Goal: Task Accomplishment & Management: Use online tool/utility

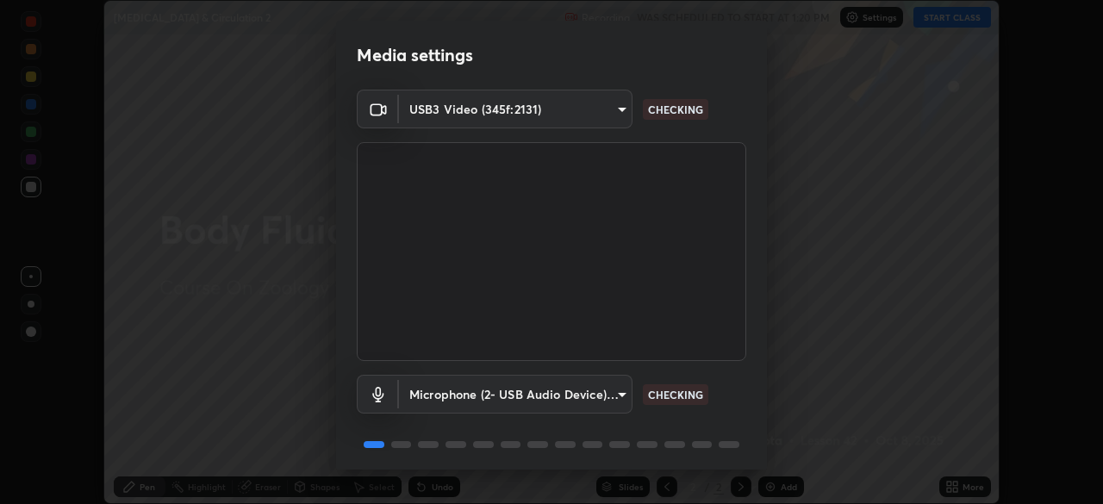
scroll to position [61, 0]
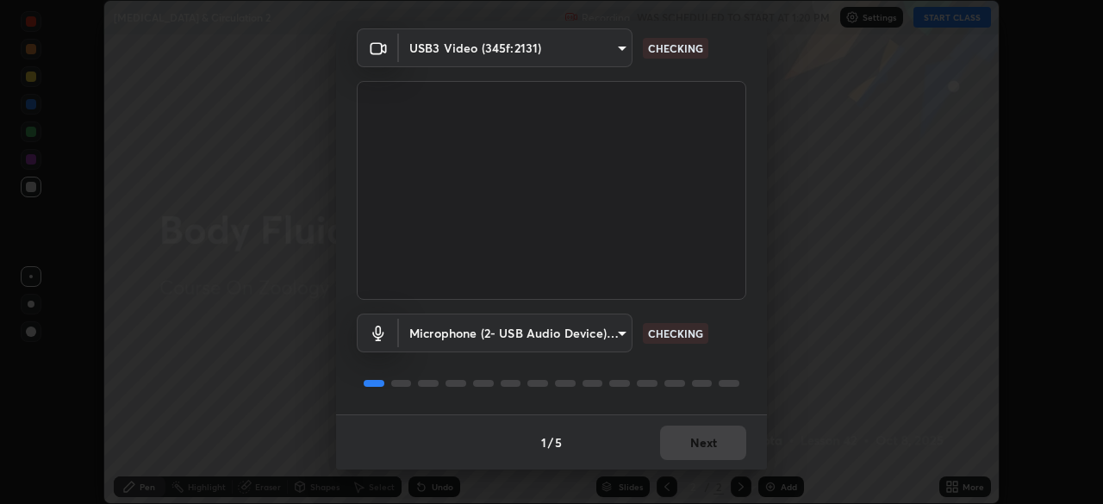
click at [674, 447] on div "1 / 5 Next" at bounding box center [551, 442] width 431 height 55
click at [678, 445] on div "1 / 5 Next" at bounding box center [551, 442] width 431 height 55
click at [678, 446] on div "1 / 5 Next" at bounding box center [551, 442] width 431 height 55
click at [677, 447] on div "1 / 5 Next" at bounding box center [551, 442] width 431 height 55
click at [684, 450] on div "1 / 5 Next" at bounding box center [551, 442] width 431 height 55
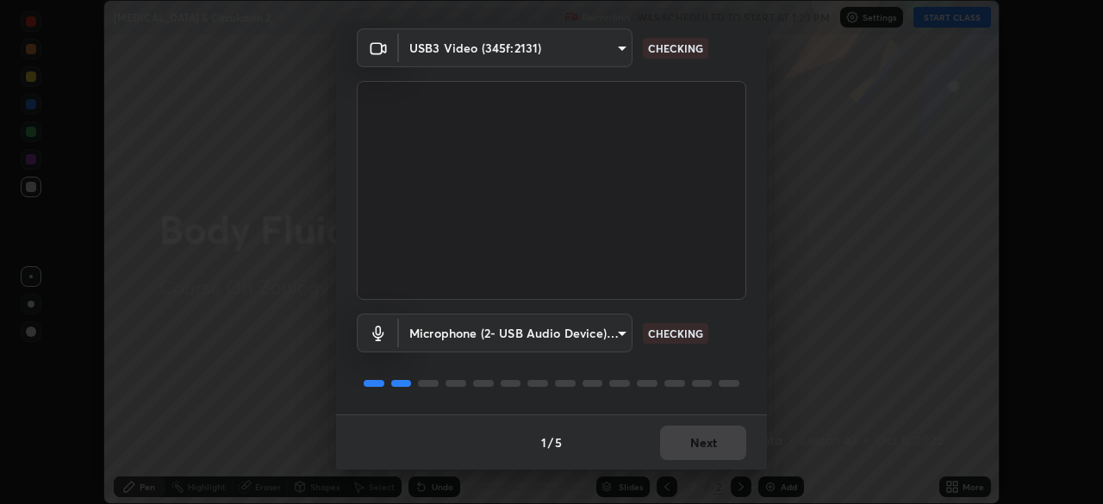
click at [684, 451] on div "1 / 5 Next" at bounding box center [551, 442] width 431 height 55
click at [682, 454] on div "1 / 5 Next" at bounding box center [551, 442] width 431 height 55
click at [683, 453] on div "1 / 5 Next" at bounding box center [551, 442] width 431 height 55
click at [723, 447] on div "1 / 5 Next" at bounding box center [551, 442] width 431 height 55
click at [715, 447] on div "1 / 5 Next" at bounding box center [551, 442] width 431 height 55
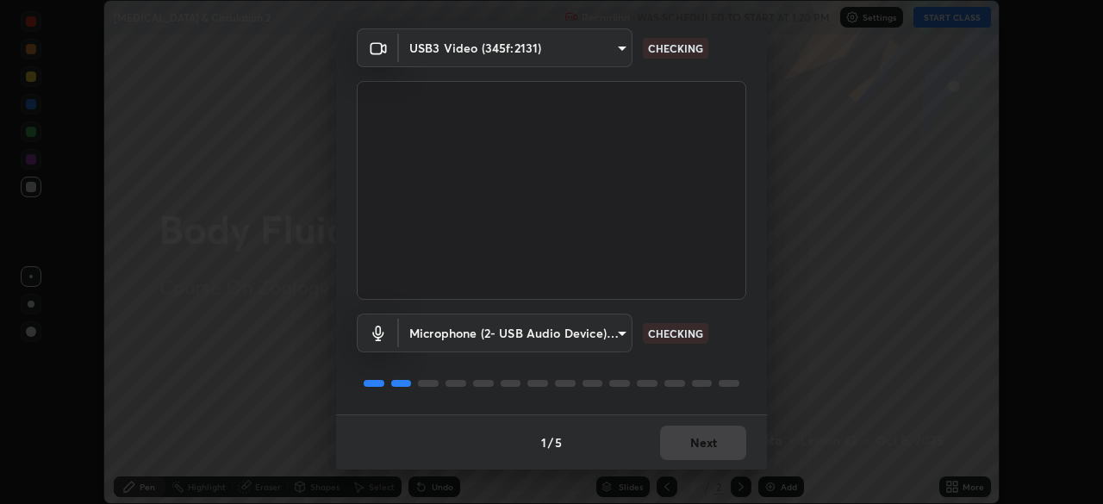
click at [708, 446] on div "1 / 5 Next" at bounding box center [551, 442] width 431 height 55
click at [703, 452] on div "1 / 5 Next" at bounding box center [551, 442] width 431 height 55
click at [698, 451] on button "Next" at bounding box center [703, 443] width 86 height 34
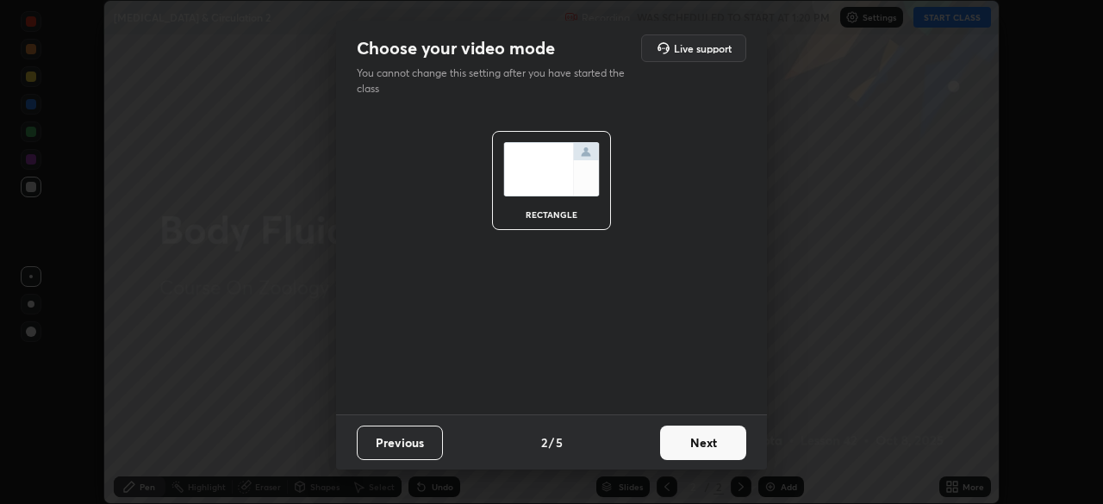
scroll to position [0, 0]
click at [695, 450] on button "Next" at bounding box center [703, 443] width 86 height 34
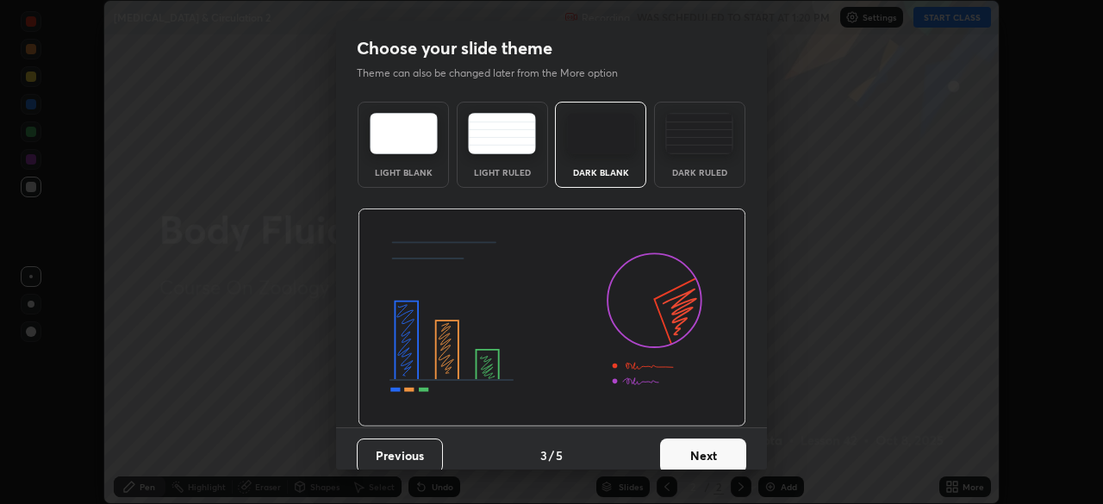
click at [691, 449] on button "Next" at bounding box center [703, 456] width 86 height 34
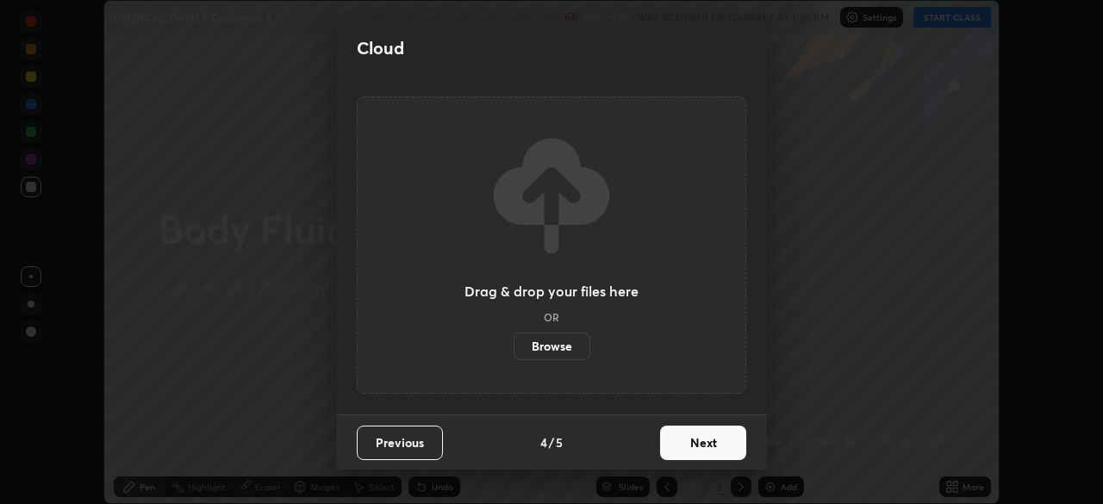
click at [697, 444] on button "Next" at bounding box center [703, 443] width 86 height 34
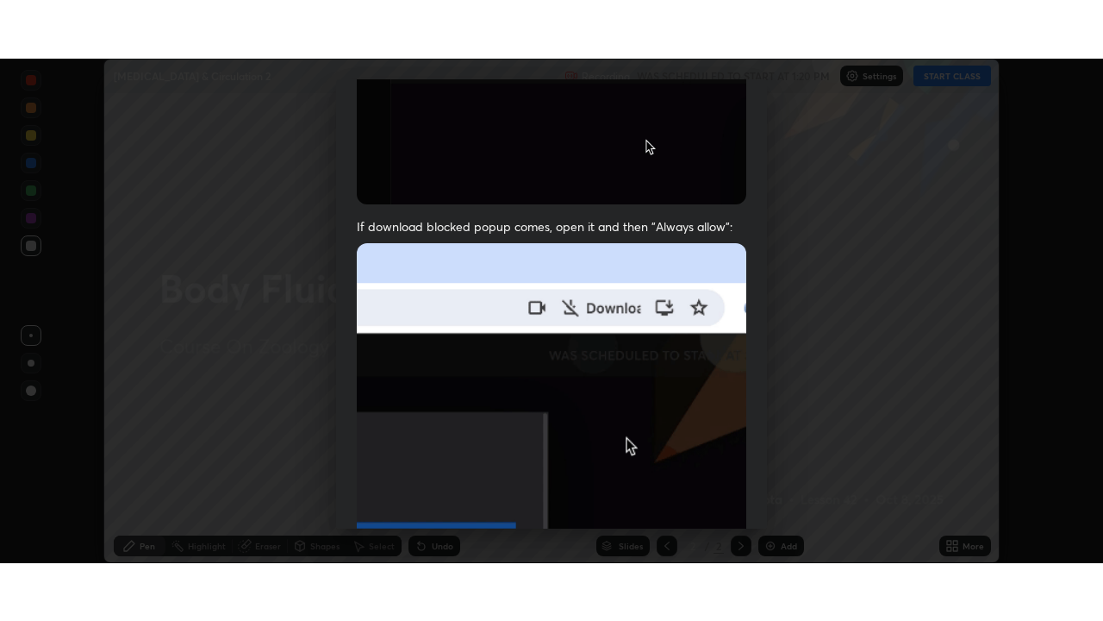
scroll to position [413, 0]
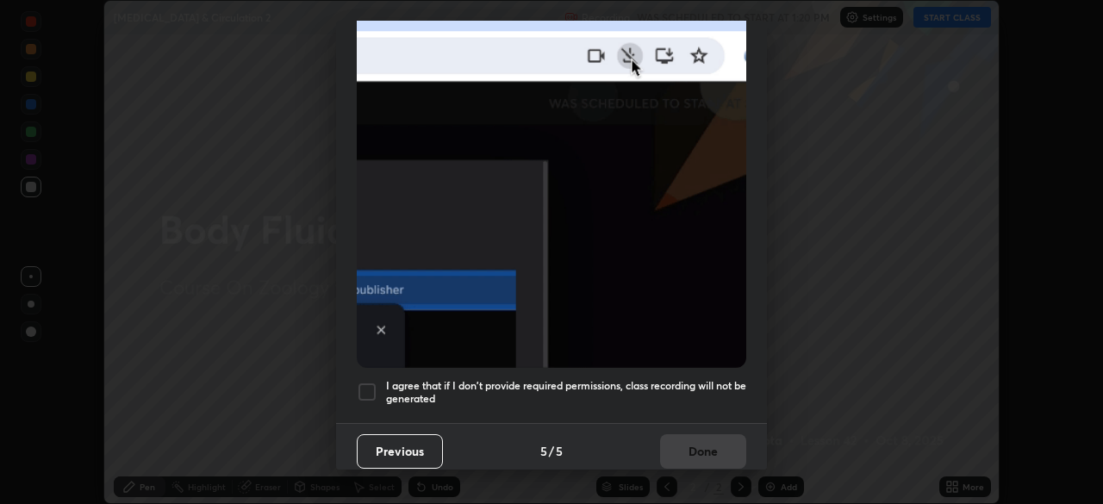
click at [625, 395] on h5 "I agree that if I don't provide required permissions, class recording will not …" at bounding box center [566, 392] width 360 height 27
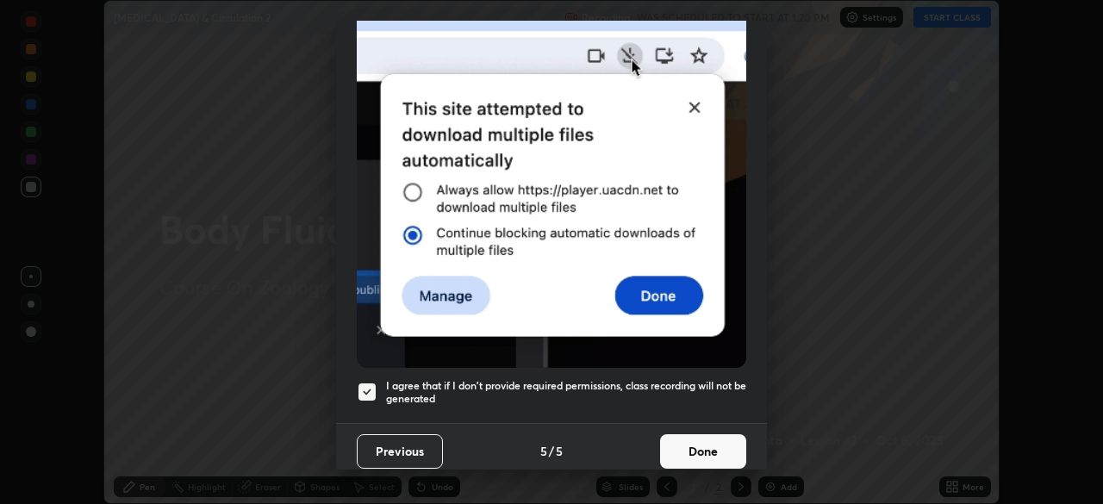
click at [674, 477] on div "Allow automatic downloads Please provide the following download permissions to …" at bounding box center [551, 252] width 1103 height 504
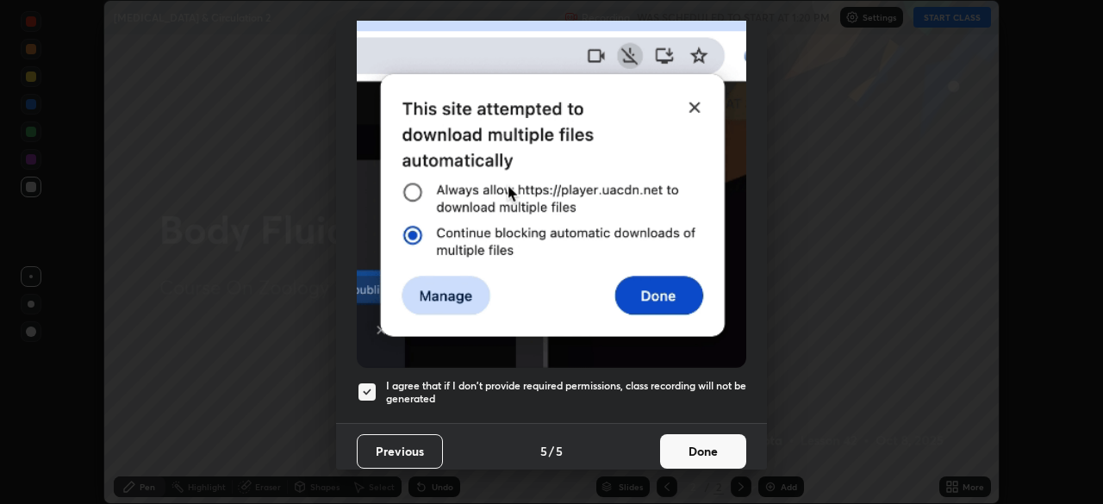
click at [711, 446] on button "Done" at bounding box center [703, 451] width 86 height 34
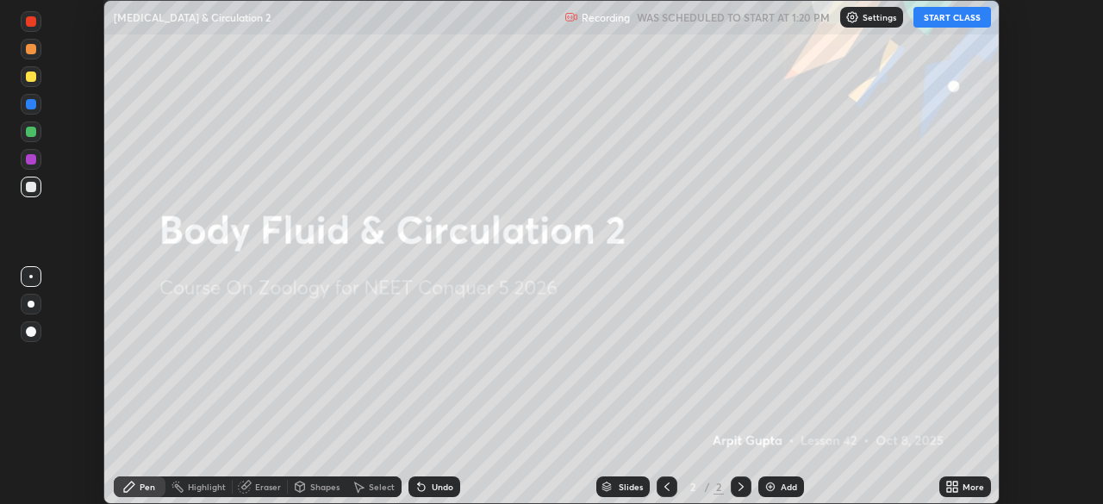
click at [962, 480] on div "More" at bounding box center [966, 487] width 52 height 21
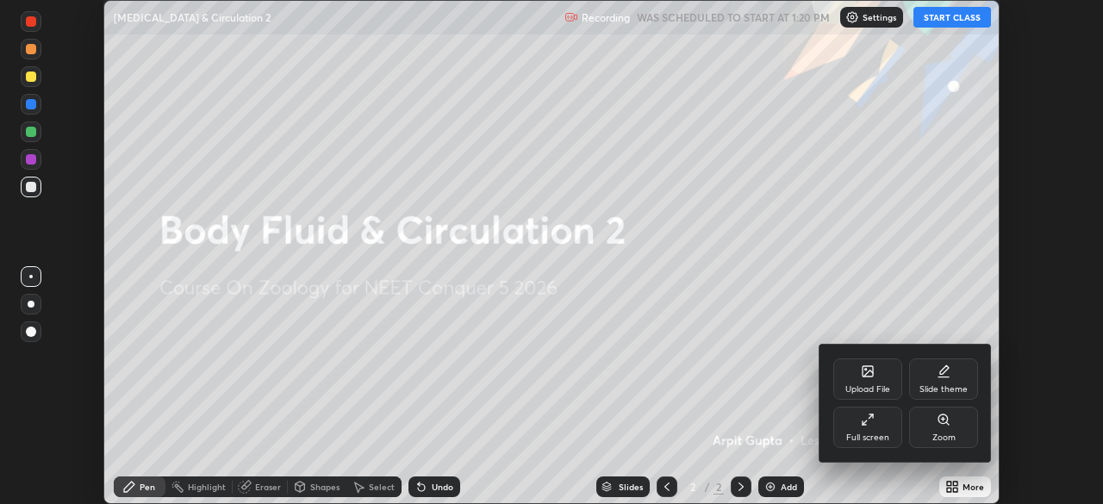
click at [849, 427] on div "Full screen" at bounding box center [868, 427] width 69 height 41
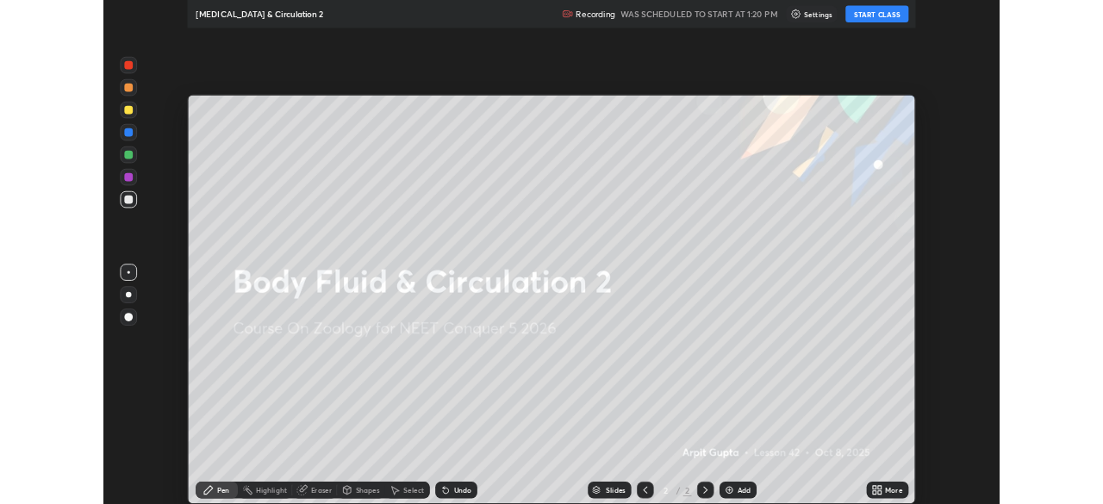
scroll to position [621, 1103]
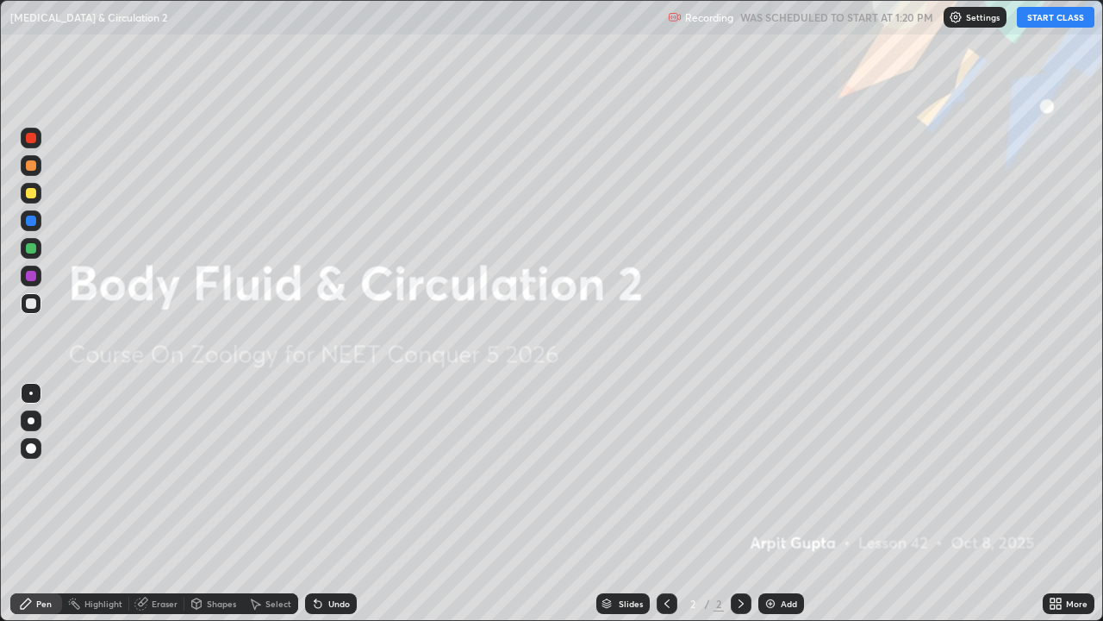
click at [1042, 21] on button "START CLASS" at bounding box center [1056, 17] width 78 height 21
click at [1057, 503] on icon at bounding box center [1059, 606] width 4 height 4
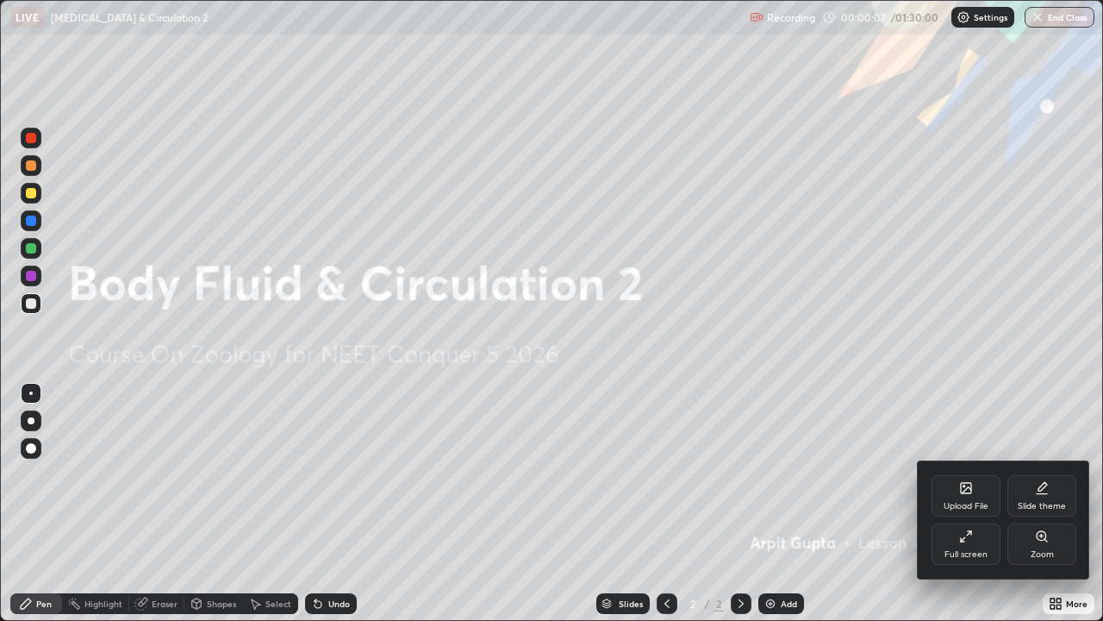
click at [978, 503] on div "Upload File" at bounding box center [966, 506] width 45 height 9
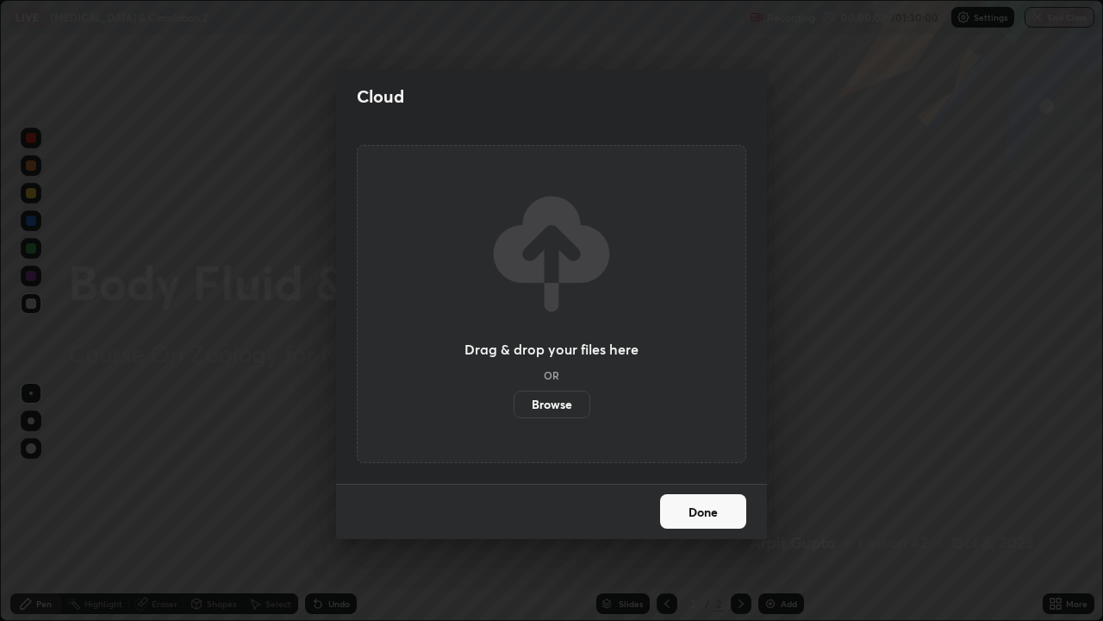
click at [554, 407] on label "Browse" at bounding box center [552, 404] width 77 height 28
click at [514, 407] on input "Browse" at bounding box center [514, 404] width 0 height 28
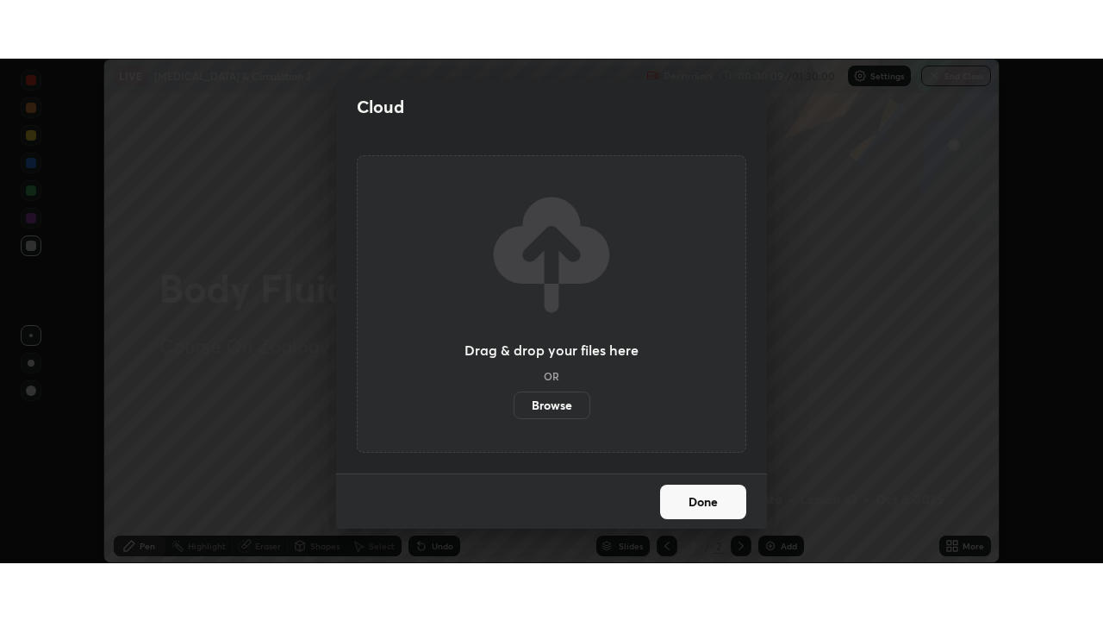
scroll to position [85696, 85097]
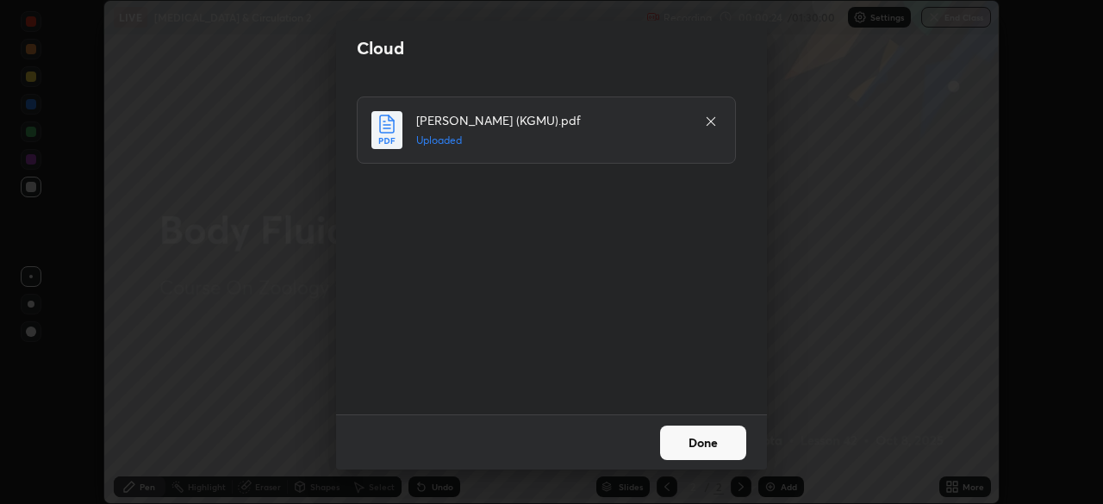
click at [703, 443] on button "Done" at bounding box center [703, 443] width 86 height 34
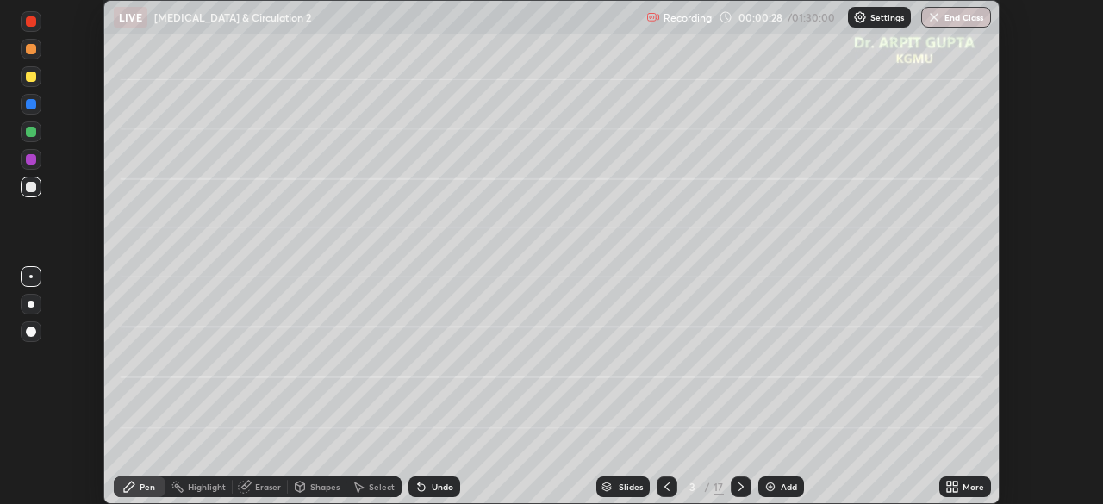
click at [953, 490] on icon at bounding box center [955, 490] width 4 height 4
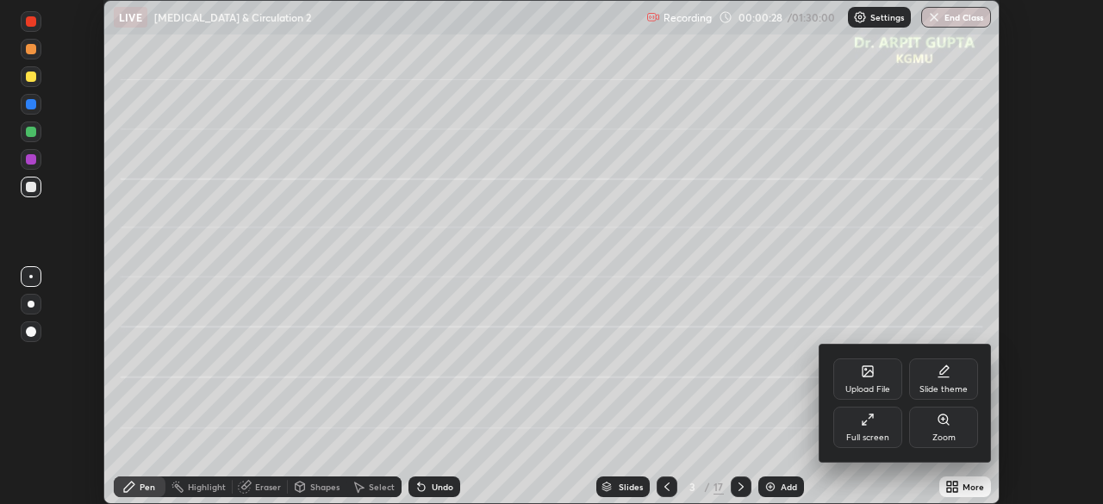
click at [867, 440] on div "Full screen" at bounding box center [867, 438] width 43 height 9
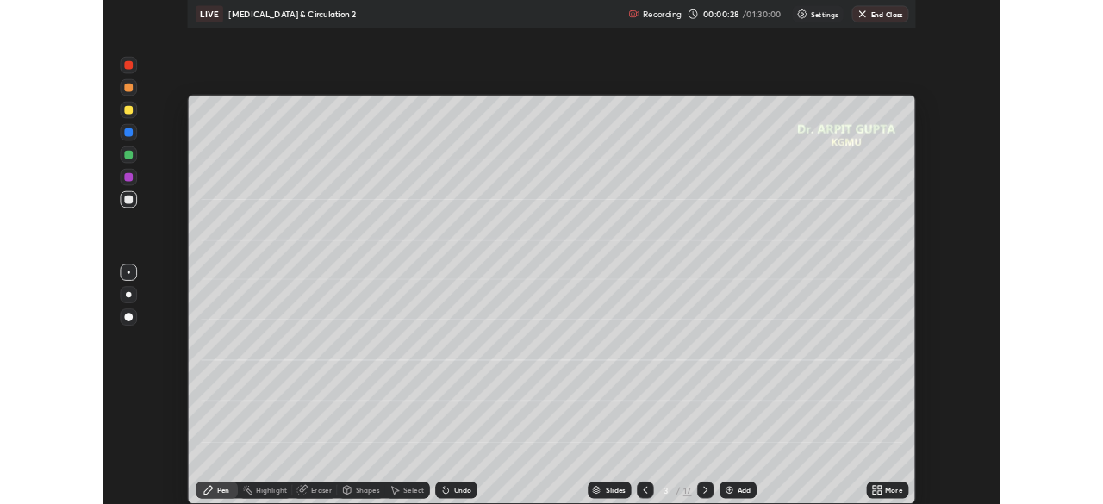
scroll to position [621, 1103]
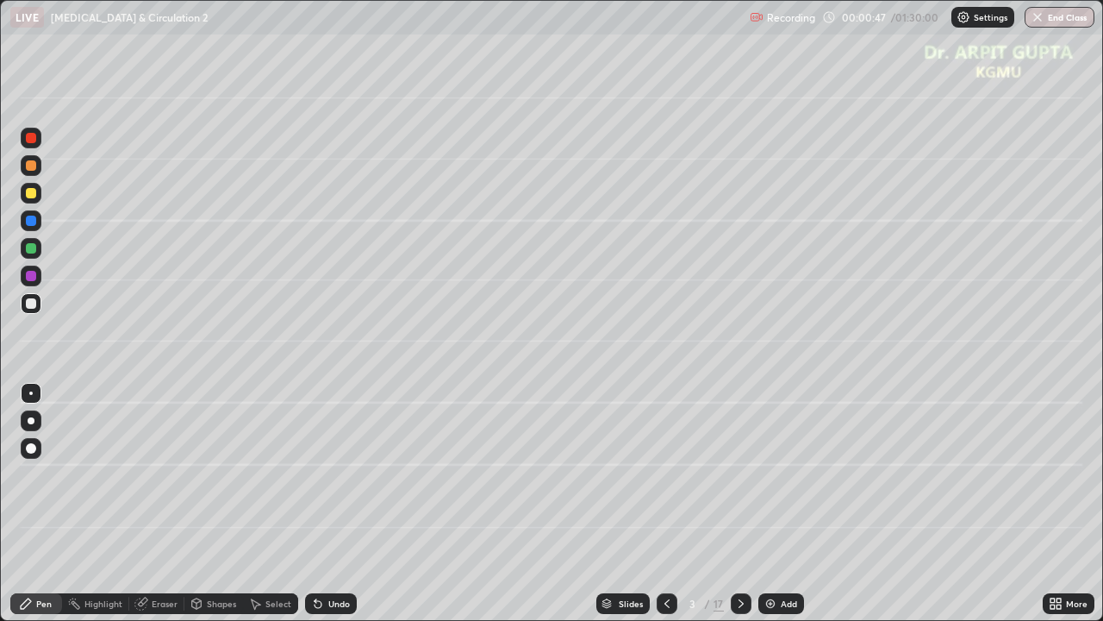
click at [34, 192] on div at bounding box center [31, 193] width 10 height 10
click at [37, 434] on div at bounding box center [31, 421] width 21 height 28
click at [33, 194] on div at bounding box center [31, 193] width 10 height 10
click at [34, 447] on div at bounding box center [31, 448] width 10 height 10
click at [35, 307] on div at bounding box center [31, 303] width 10 height 10
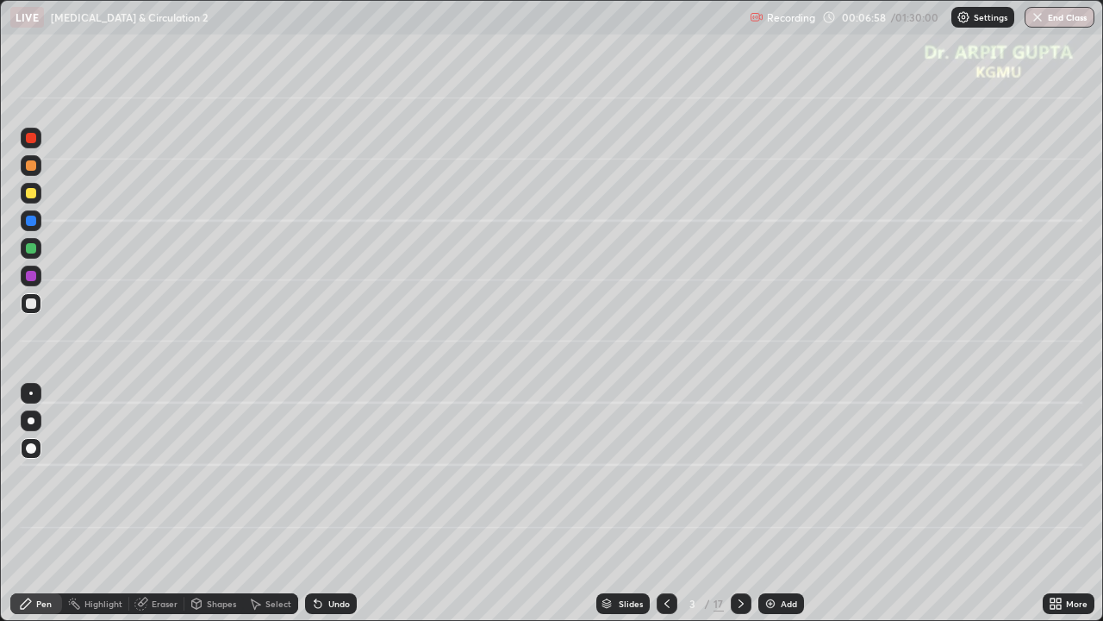
click at [24, 422] on div at bounding box center [31, 420] width 21 height 21
click at [34, 168] on div at bounding box center [31, 165] width 10 height 10
click at [41, 249] on div at bounding box center [31, 248] width 21 height 21
click at [38, 140] on div at bounding box center [31, 138] width 21 height 21
click at [32, 303] on div at bounding box center [31, 303] width 10 height 10
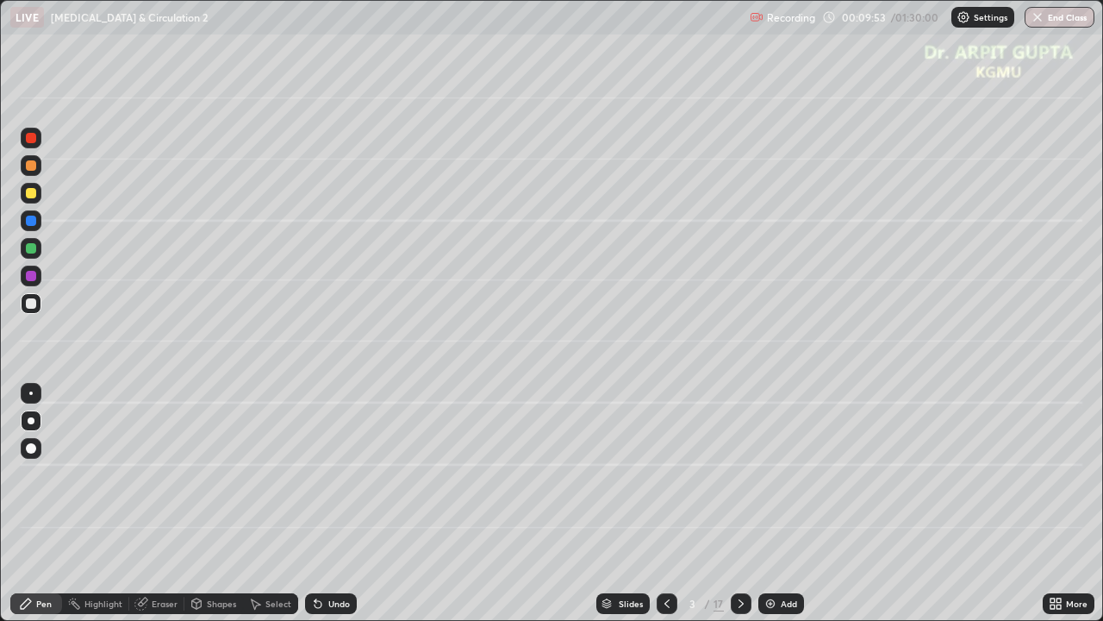
click at [32, 193] on div at bounding box center [31, 193] width 10 height 10
click at [35, 308] on div at bounding box center [31, 303] width 21 height 21
click at [35, 255] on div at bounding box center [31, 248] width 21 height 21
click at [311, 503] on icon at bounding box center [318, 604] width 14 height 14
click at [28, 196] on div at bounding box center [31, 193] width 10 height 10
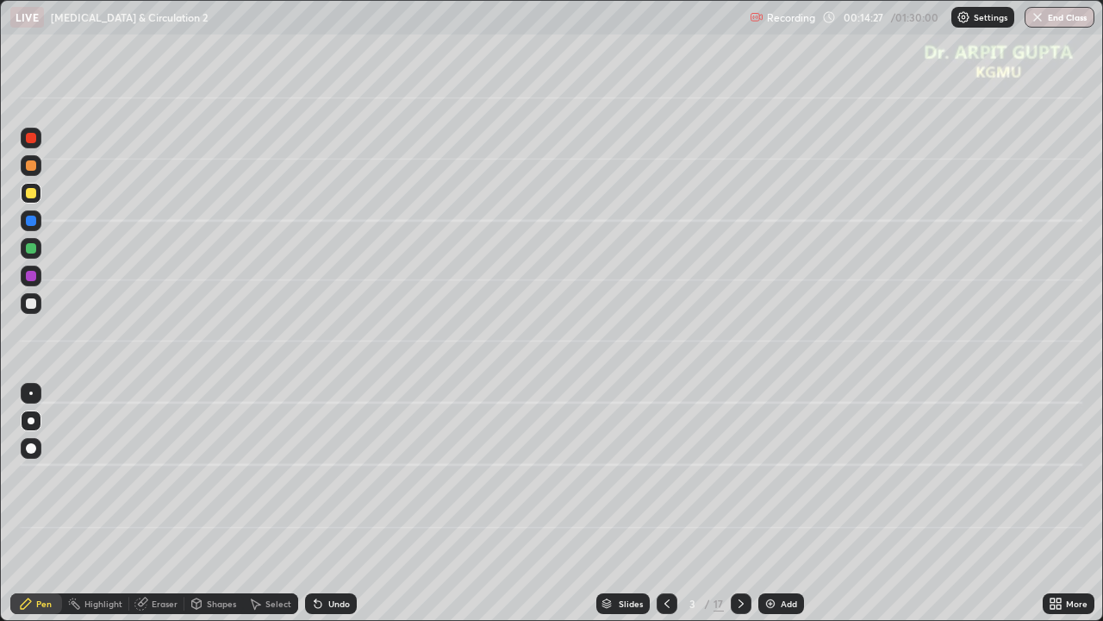
click at [35, 303] on div at bounding box center [31, 303] width 10 height 10
click at [743, 503] on icon at bounding box center [741, 604] width 14 height 14
click at [35, 311] on div at bounding box center [31, 303] width 21 height 21
click at [667, 503] on icon at bounding box center [667, 603] width 5 height 9
click at [744, 503] on icon at bounding box center [741, 604] width 14 height 14
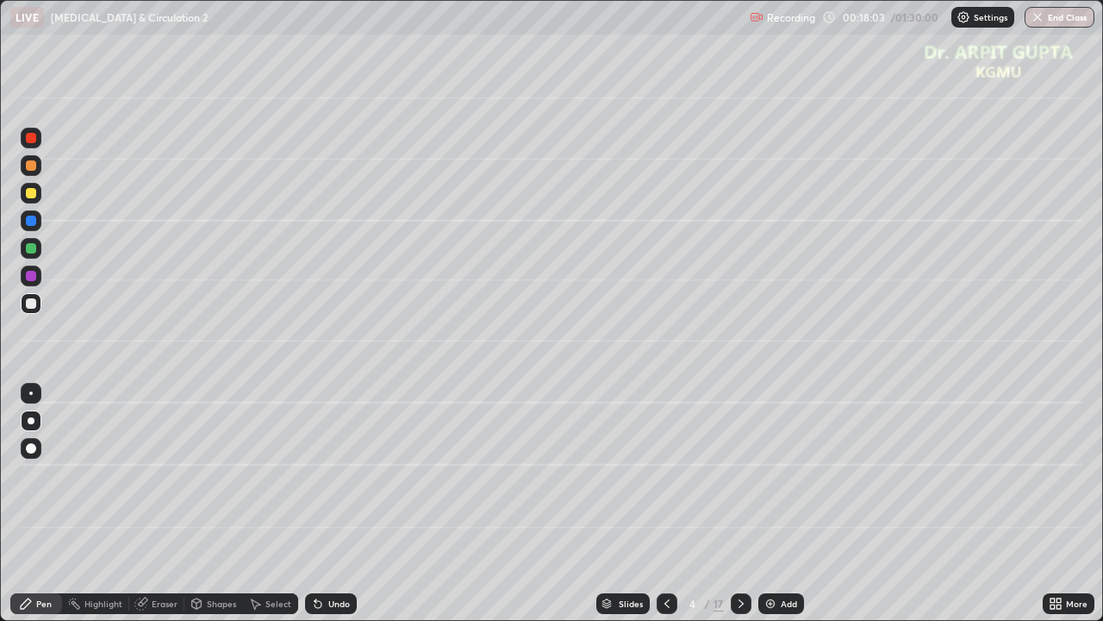
click at [29, 197] on div at bounding box center [31, 193] width 10 height 10
click at [34, 250] on div at bounding box center [31, 248] width 10 height 10
click at [38, 195] on div at bounding box center [31, 193] width 21 height 21
click at [31, 303] on div at bounding box center [31, 303] width 10 height 10
click at [665, 503] on icon at bounding box center [667, 604] width 14 height 14
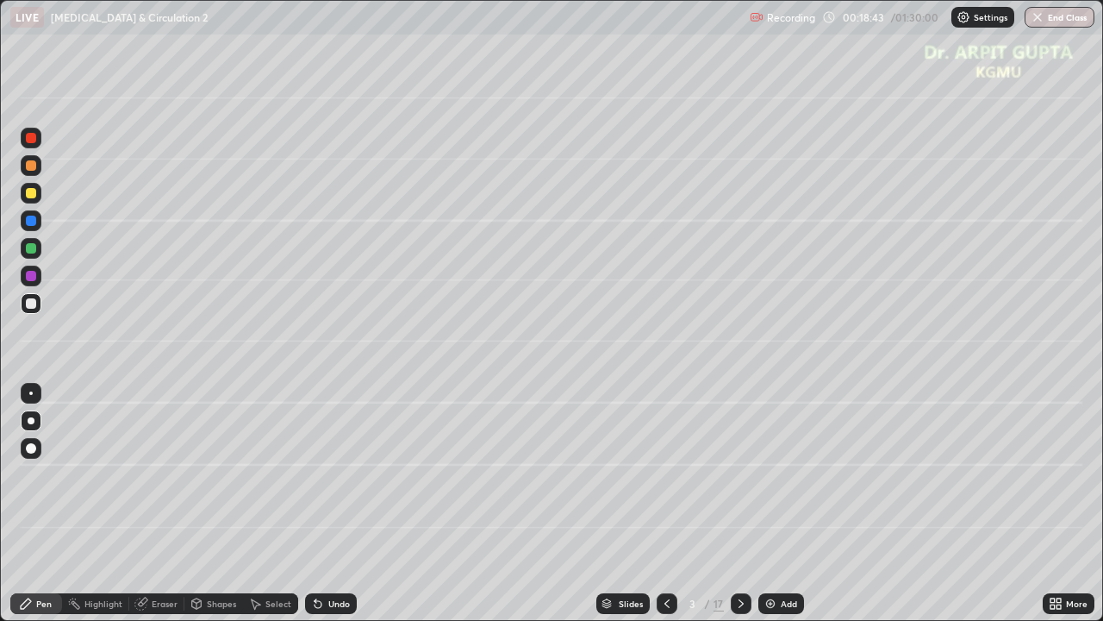
click at [748, 503] on div at bounding box center [741, 603] width 21 height 21
click at [34, 249] on div at bounding box center [31, 248] width 10 height 10
click at [163, 503] on div "Eraser" at bounding box center [165, 603] width 26 height 9
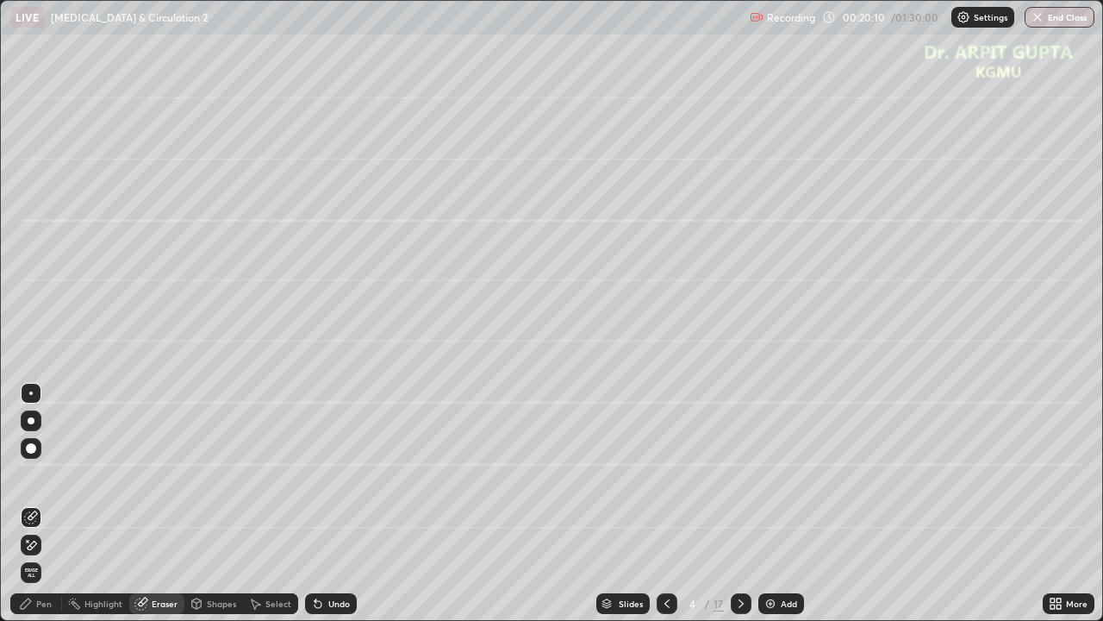
click at [42, 503] on div "Pen" at bounding box center [44, 603] width 16 height 9
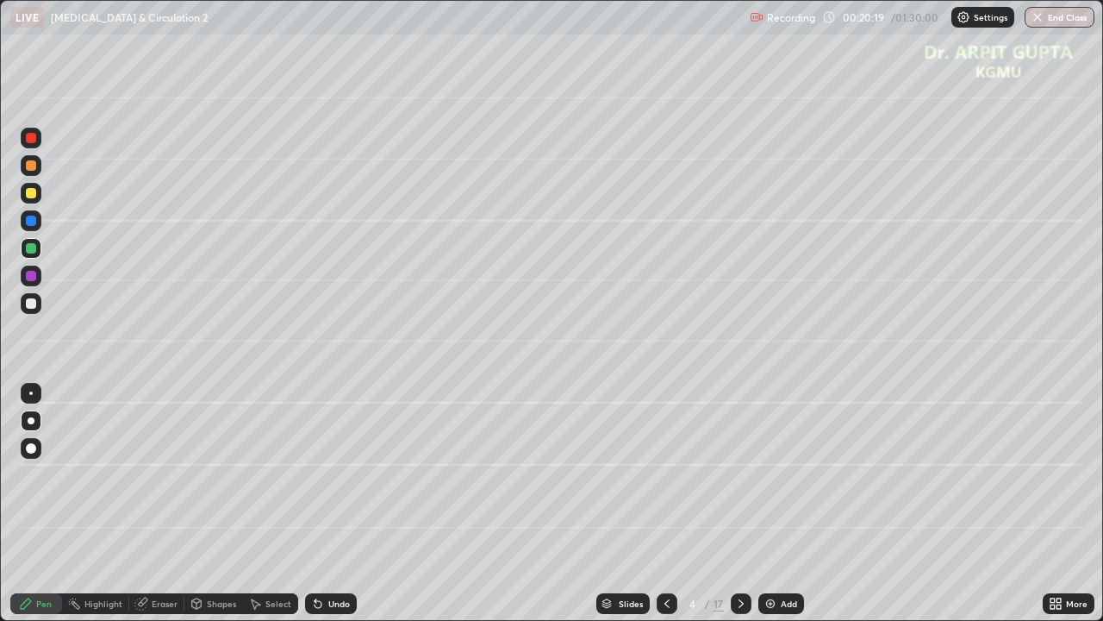
click at [41, 308] on div at bounding box center [31, 303] width 21 height 21
click at [40, 168] on div at bounding box center [31, 165] width 21 height 21
click at [33, 247] on div at bounding box center [31, 248] width 10 height 10
click at [740, 503] on div at bounding box center [741, 603] width 21 height 21
click at [35, 196] on div at bounding box center [31, 193] width 10 height 10
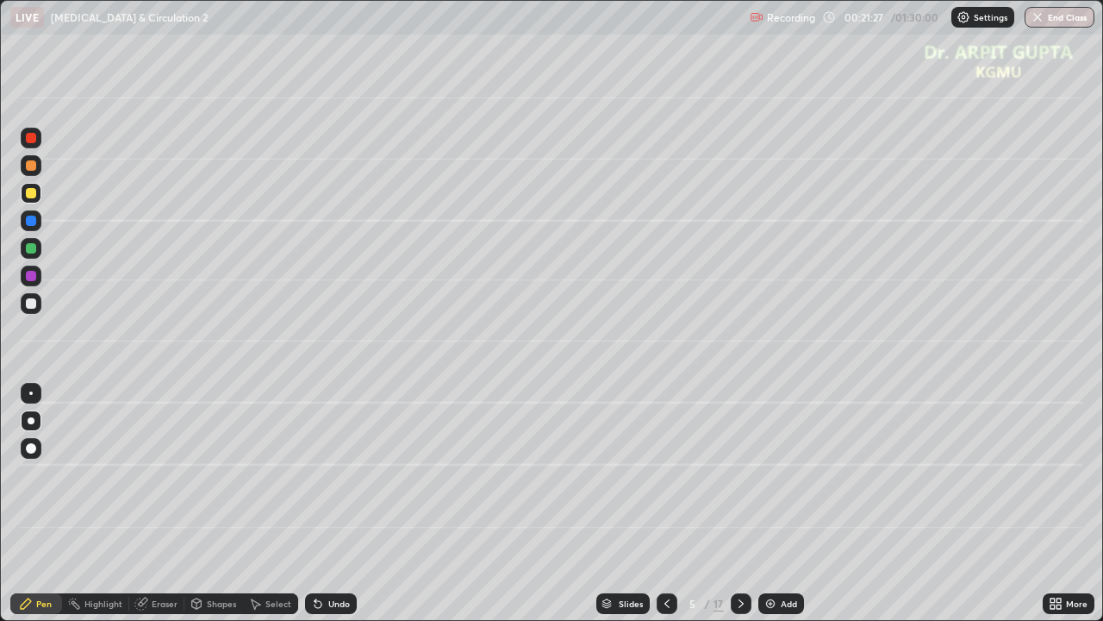
click at [315, 503] on icon at bounding box center [316, 600] width 2 height 2
click at [320, 503] on icon at bounding box center [318, 604] width 14 height 14
click at [322, 503] on div "Undo" at bounding box center [331, 603] width 52 height 21
click at [31, 308] on div at bounding box center [31, 303] width 10 height 10
click at [222, 503] on div "Shapes" at bounding box center [221, 603] width 29 height 9
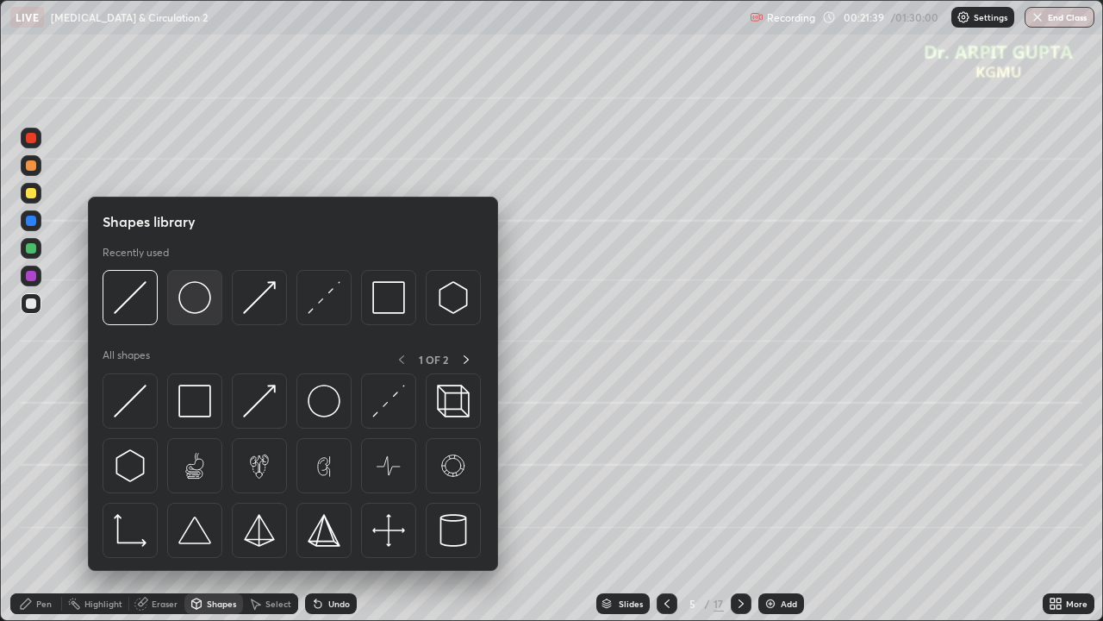
click at [198, 305] on img at bounding box center [194, 297] width 33 height 33
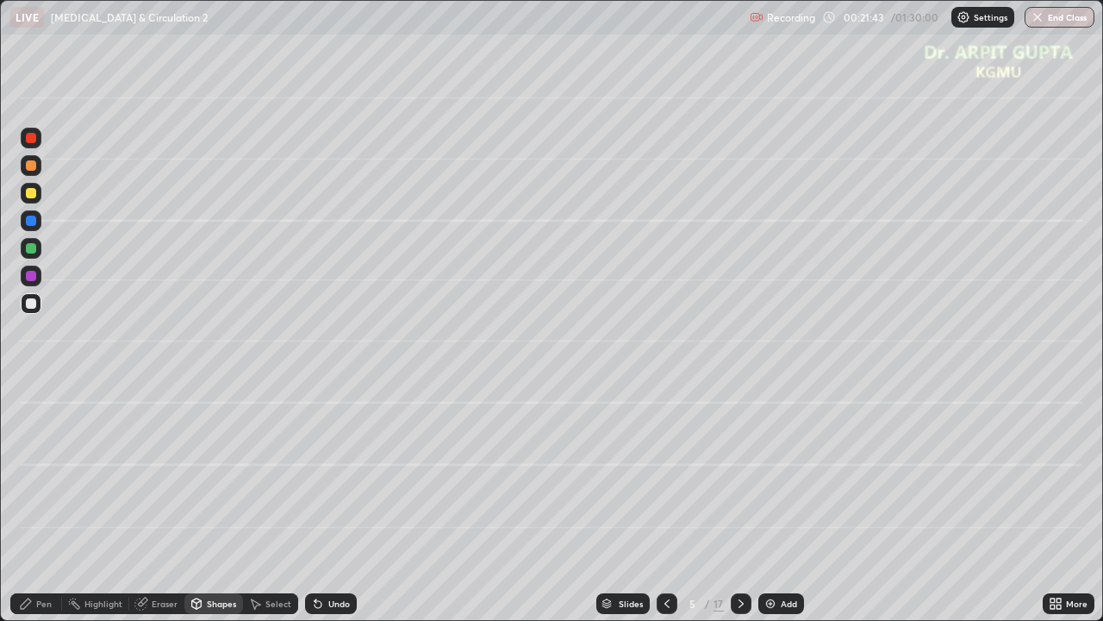
click at [339, 503] on div "Undo" at bounding box center [331, 603] width 52 height 21
click at [37, 166] on div at bounding box center [31, 165] width 21 height 21
click at [34, 253] on div at bounding box center [31, 248] width 10 height 10
click at [47, 503] on div "Pen" at bounding box center [44, 603] width 16 height 9
click at [668, 503] on icon at bounding box center [667, 604] width 14 height 14
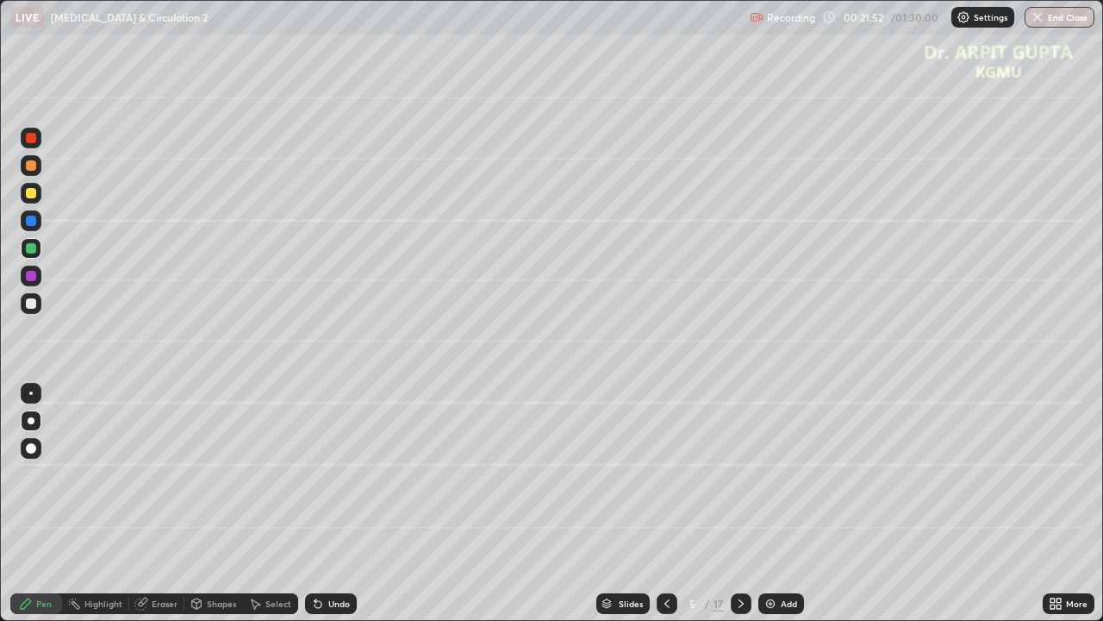
click at [666, 503] on icon at bounding box center [667, 603] width 5 height 9
click at [745, 503] on icon at bounding box center [741, 604] width 14 height 14
click at [743, 503] on icon at bounding box center [741, 604] width 14 height 14
click at [31, 197] on div at bounding box center [31, 193] width 10 height 10
click at [35, 449] on div at bounding box center [31, 448] width 10 height 10
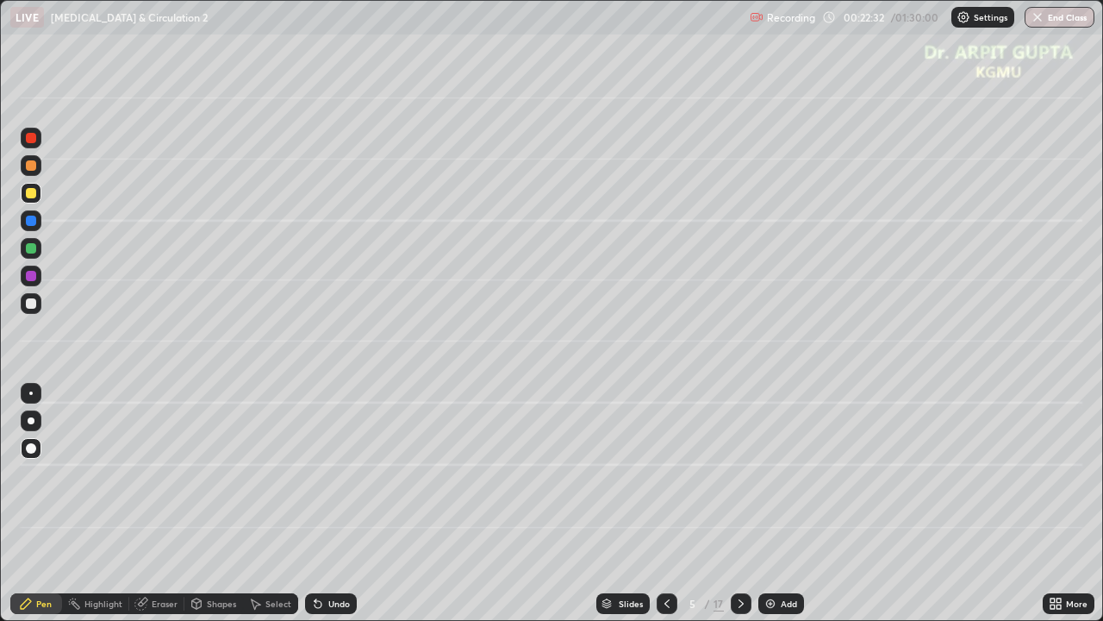
click at [32, 277] on div at bounding box center [31, 276] width 10 height 10
click at [37, 301] on div at bounding box center [31, 303] width 21 height 21
click at [34, 423] on div at bounding box center [31, 420] width 21 height 21
click at [336, 503] on div "Undo" at bounding box center [331, 603] width 52 height 21
click at [33, 162] on div at bounding box center [31, 165] width 10 height 10
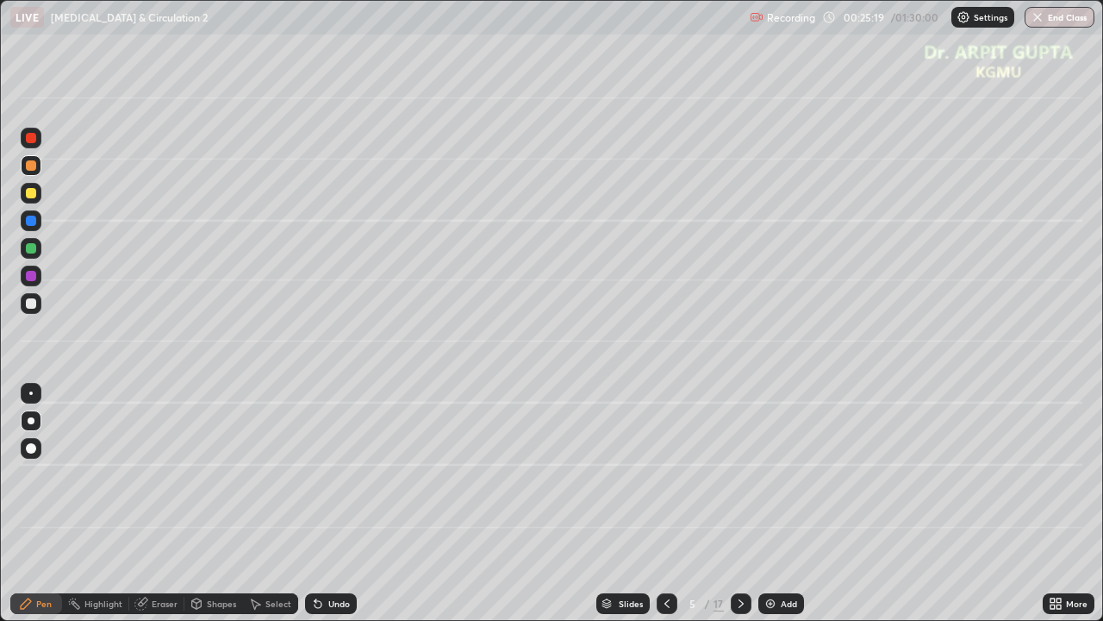
click at [32, 201] on div at bounding box center [31, 193] width 21 height 21
click at [31, 278] on div at bounding box center [31, 276] width 10 height 10
click at [172, 503] on div "Eraser" at bounding box center [165, 603] width 26 height 9
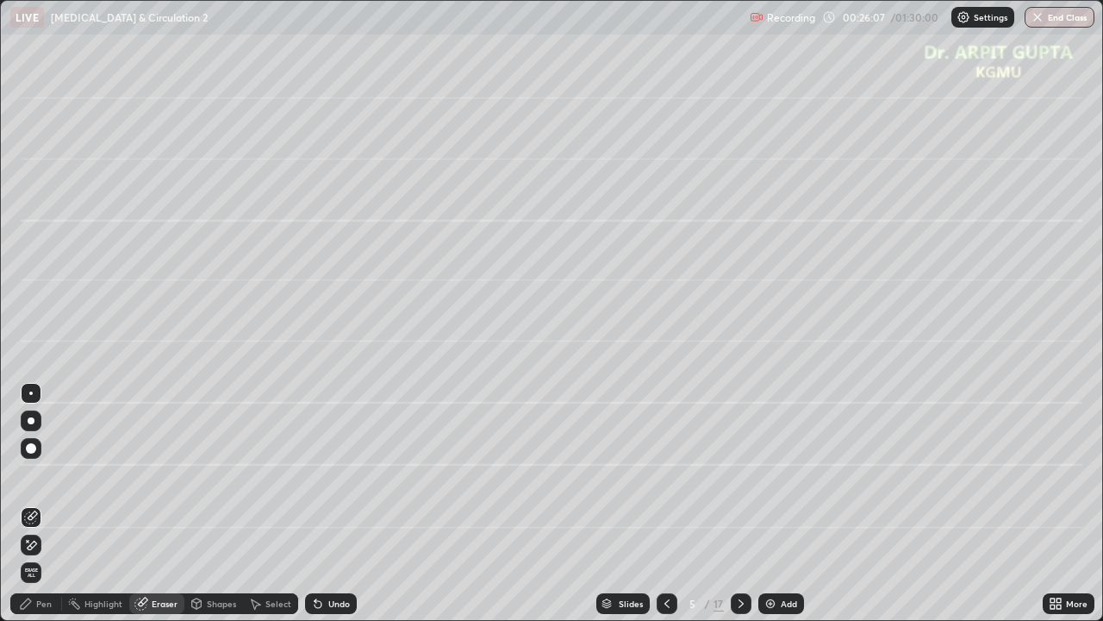
click at [213, 503] on div "Shapes" at bounding box center [221, 603] width 29 height 9
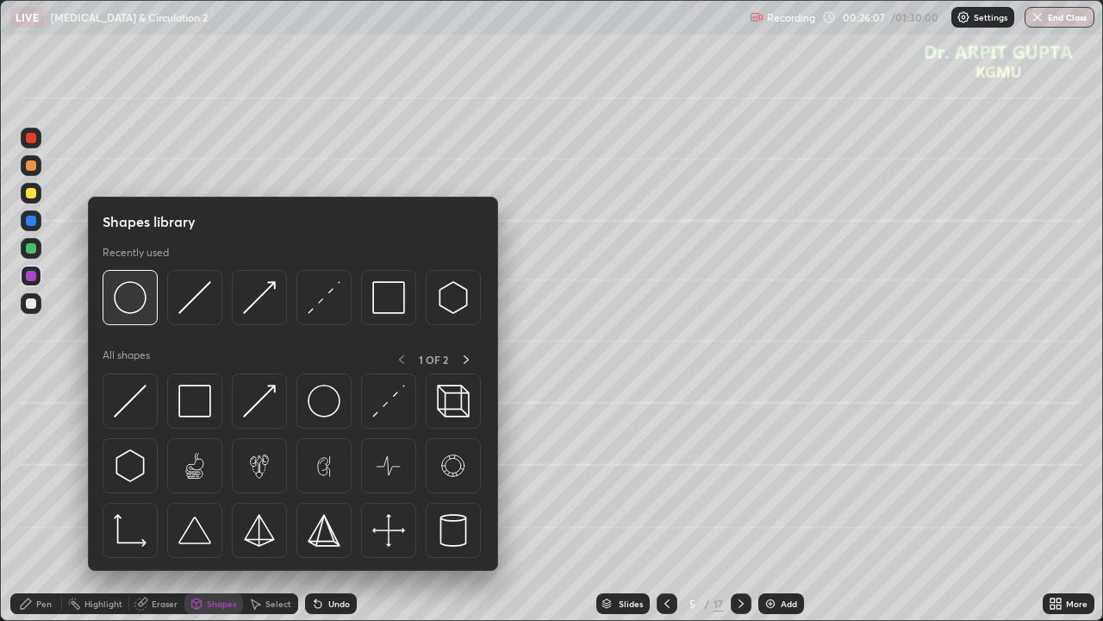
click at [141, 309] on img at bounding box center [130, 297] width 33 height 33
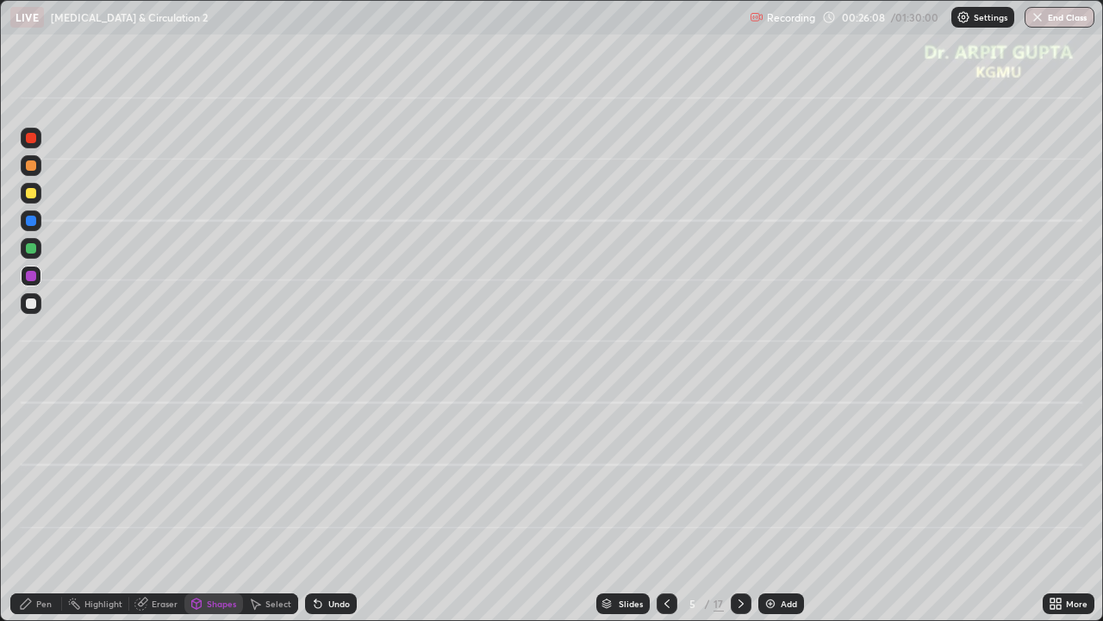
click at [40, 296] on div at bounding box center [31, 303] width 21 height 21
click at [35, 192] on div at bounding box center [31, 193] width 10 height 10
click at [48, 503] on div "Pen" at bounding box center [44, 603] width 16 height 9
click at [32, 166] on div at bounding box center [31, 165] width 10 height 10
click at [311, 503] on icon at bounding box center [318, 604] width 14 height 14
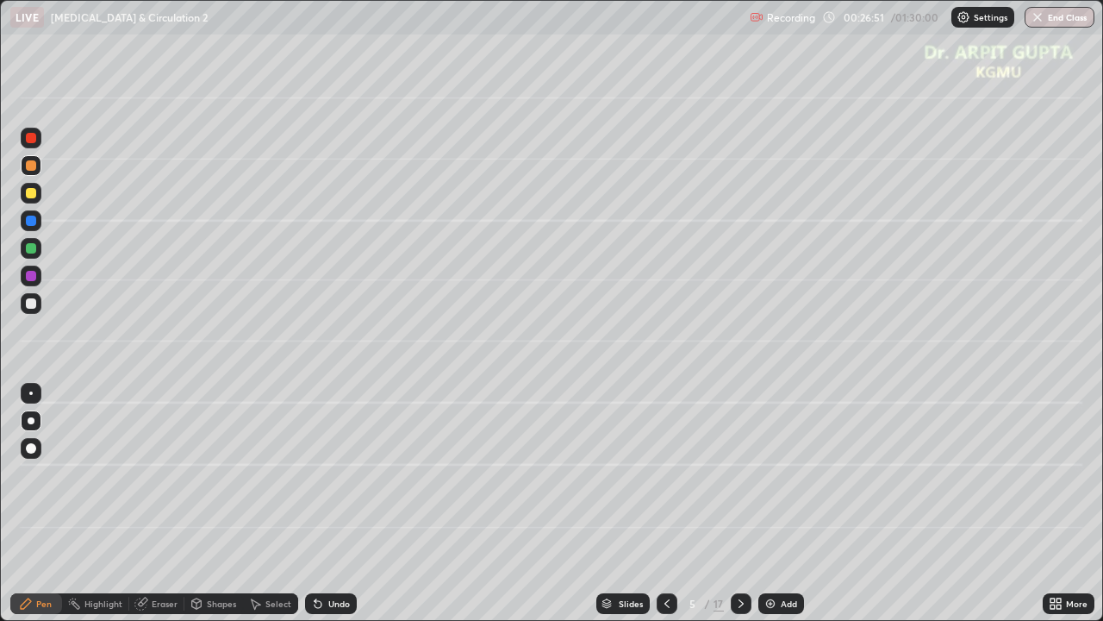
click at [28, 303] on div at bounding box center [31, 303] width 10 height 10
click at [30, 305] on div at bounding box center [31, 303] width 10 height 10
click at [324, 503] on div "Undo" at bounding box center [331, 603] width 52 height 21
click at [173, 503] on div "Eraser" at bounding box center [165, 603] width 26 height 9
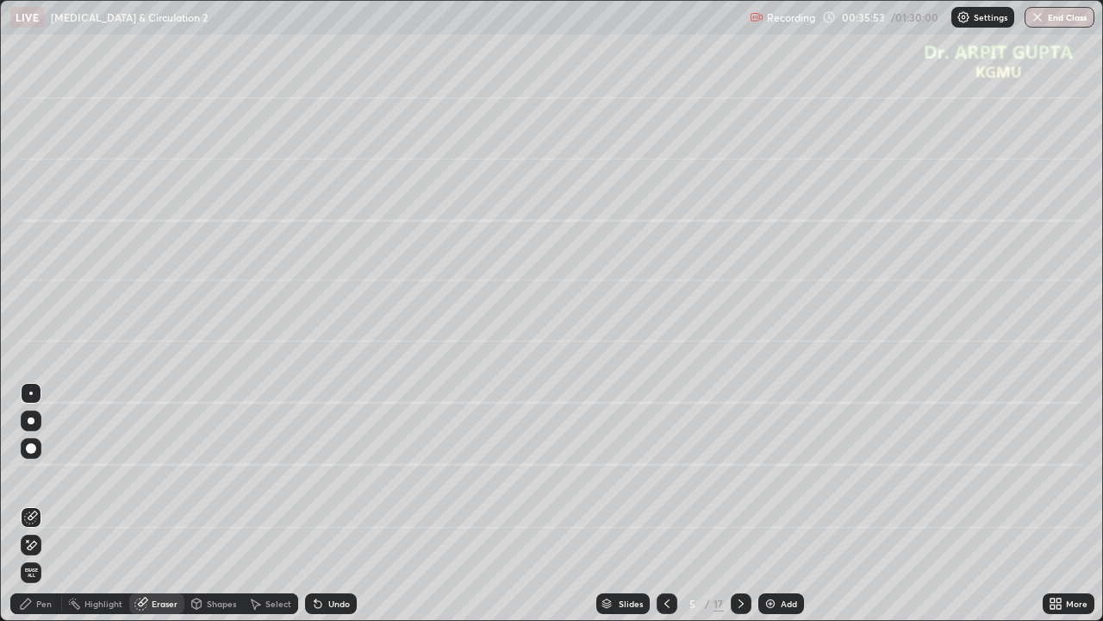
click at [46, 503] on div "Pen" at bounding box center [44, 603] width 16 height 9
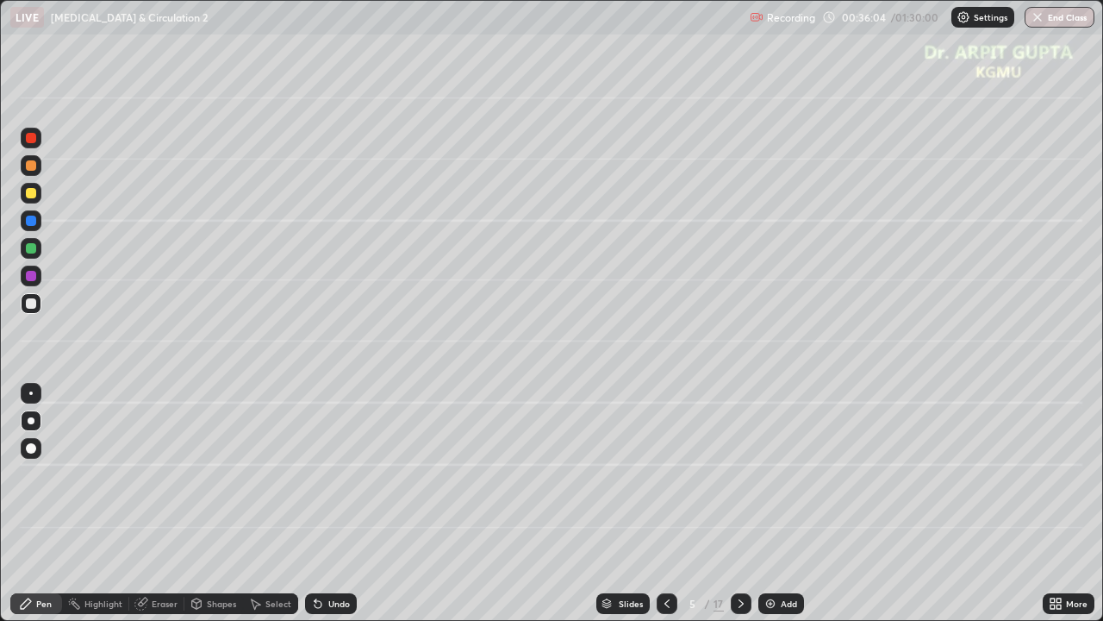
click at [345, 503] on div "Undo" at bounding box center [331, 603] width 52 height 21
click at [35, 249] on div at bounding box center [31, 248] width 10 height 10
click at [34, 304] on div at bounding box center [31, 303] width 10 height 10
click at [740, 503] on icon at bounding box center [741, 604] width 14 height 14
click at [31, 194] on div at bounding box center [31, 193] width 10 height 10
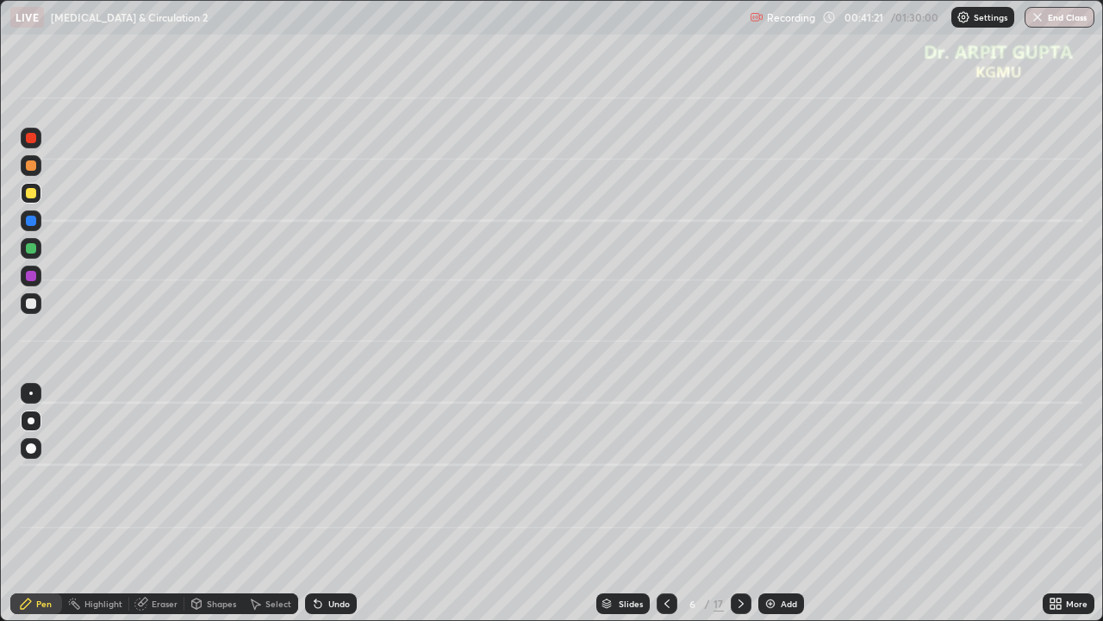
click at [28, 303] on div at bounding box center [31, 303] width 10 height 10
click at [207, 503] on div "Shapes" at bounding box center [221, 603] width 29 height 9
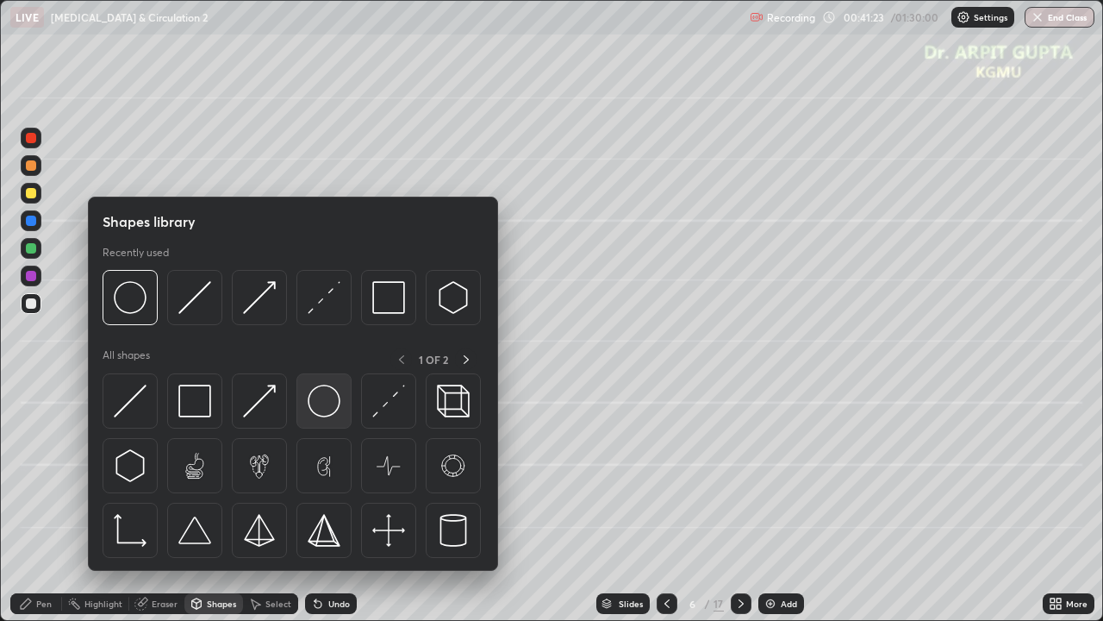
click at [321, 409] on img at bounding box center [324, 400] width 33 height 33
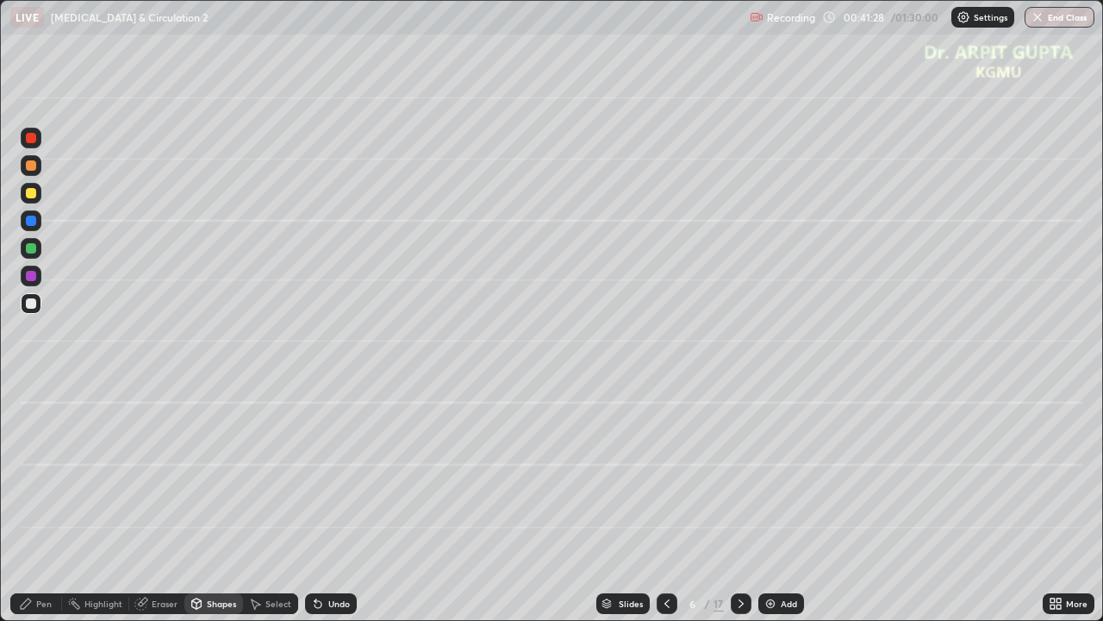
click at [57, 503] on div "Pen" at bounding box center [36, 603] width 52 height 21
click at [38, 197] on div at bounding box center [31, 193] width 21 height 21
click at [673, 503] on div at bounding box center [667, 603] width 21 height 21
click at [1054, 503] on icon at bounding box center [1053, 606] width 4 height 4
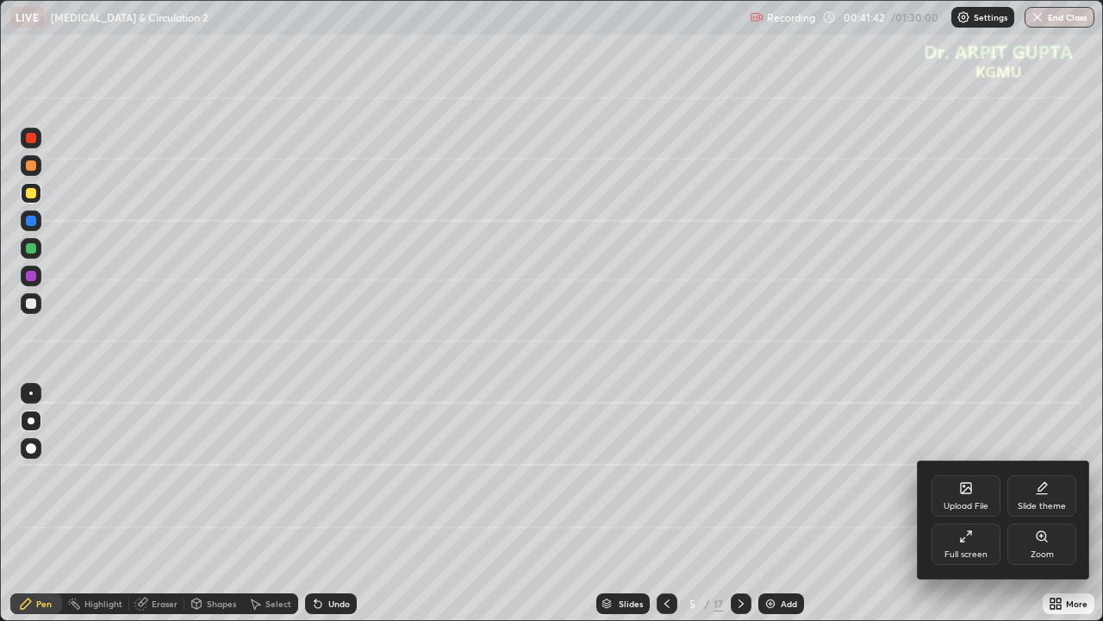
click at [959, 503] on div "Full screen" at bounding box center [966, 554] width 43 height 9
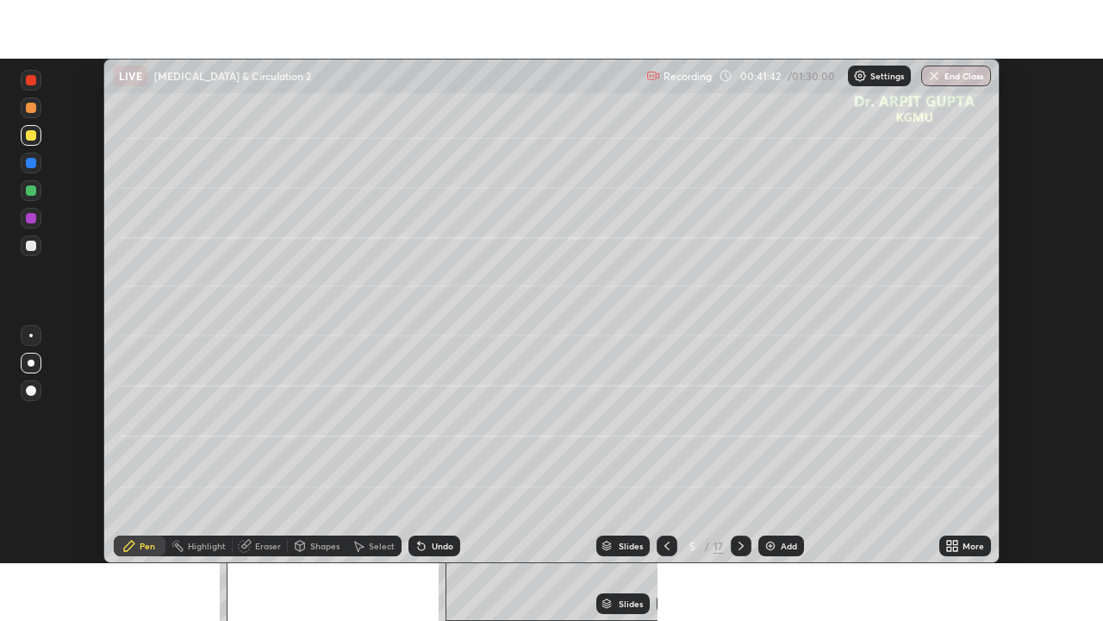
scroll to position [85696, 85097]
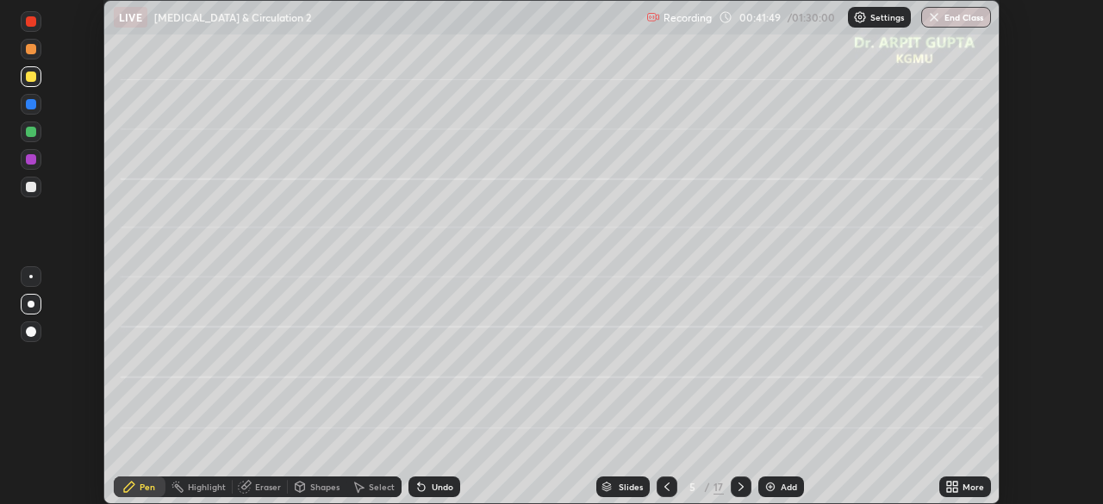
click at [950, 486] on icon at bounding box center [949, 484] width 4 height 4
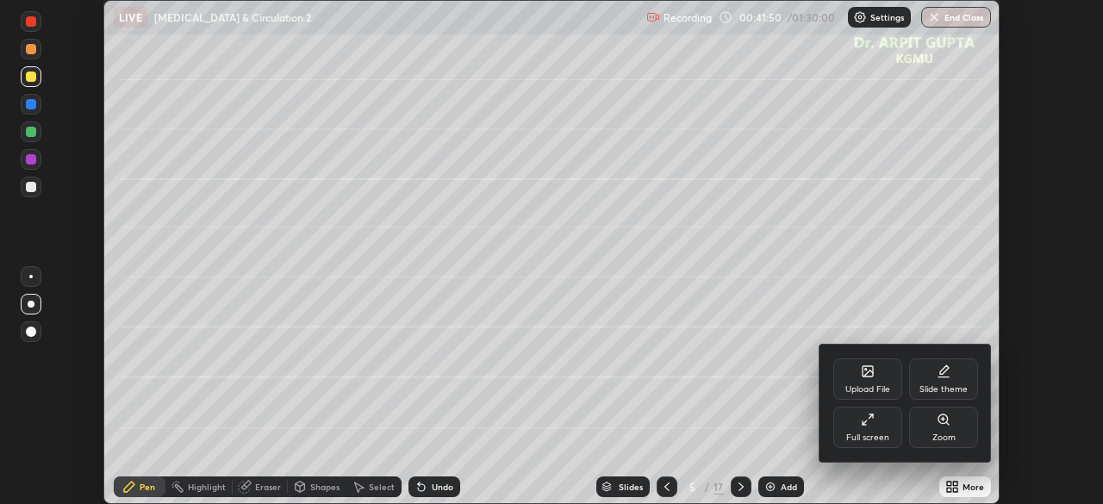
click at [858, 434] on div "Full screen" at bounding box center [867, 438] width 43 height 9
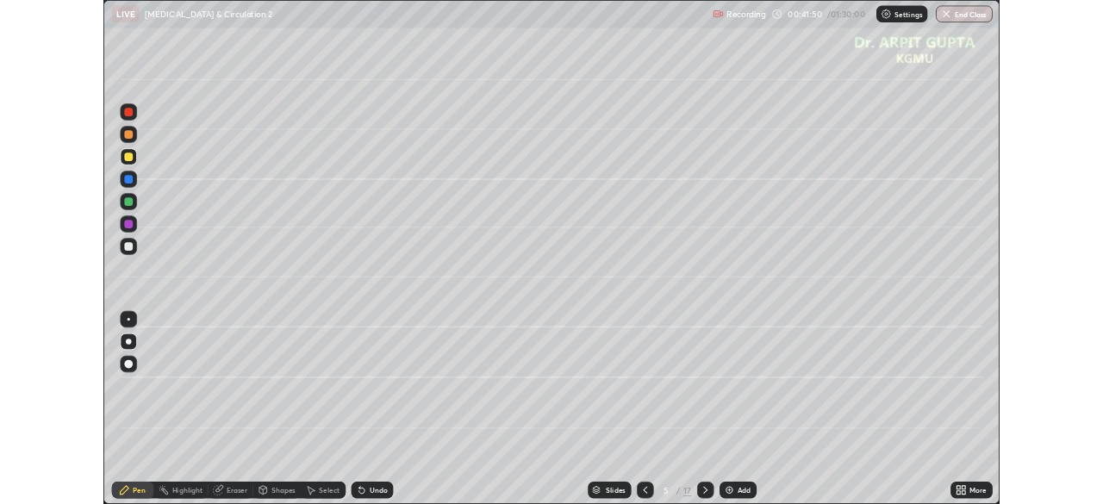
scroll to position [621, 1103]
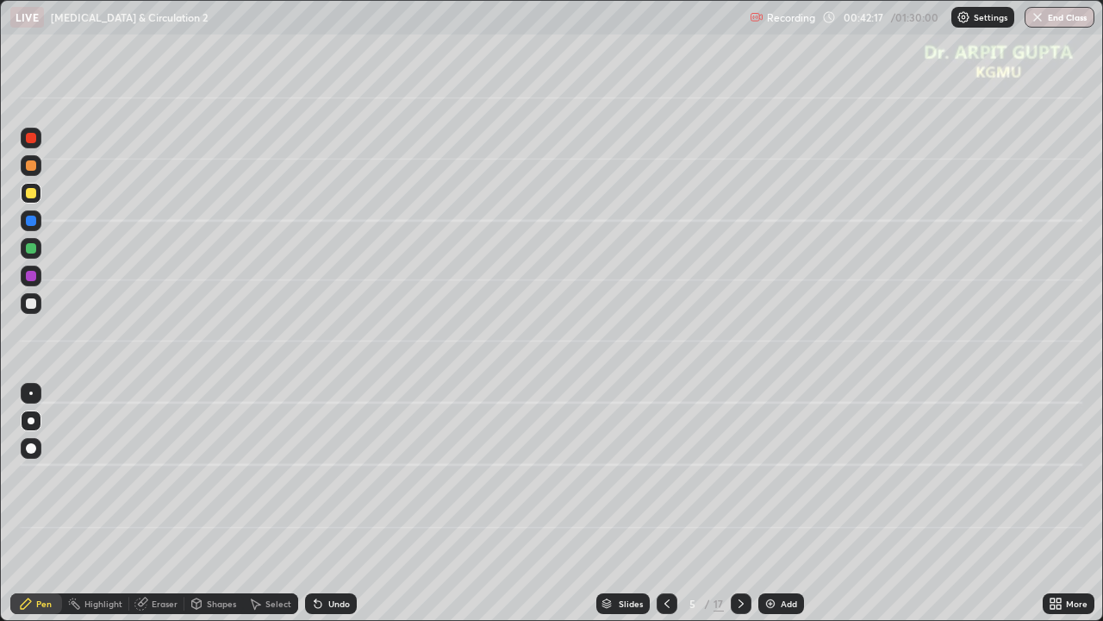
click at [1052, 503] on icon at bounding box center [1053, 600] width 4 height 4
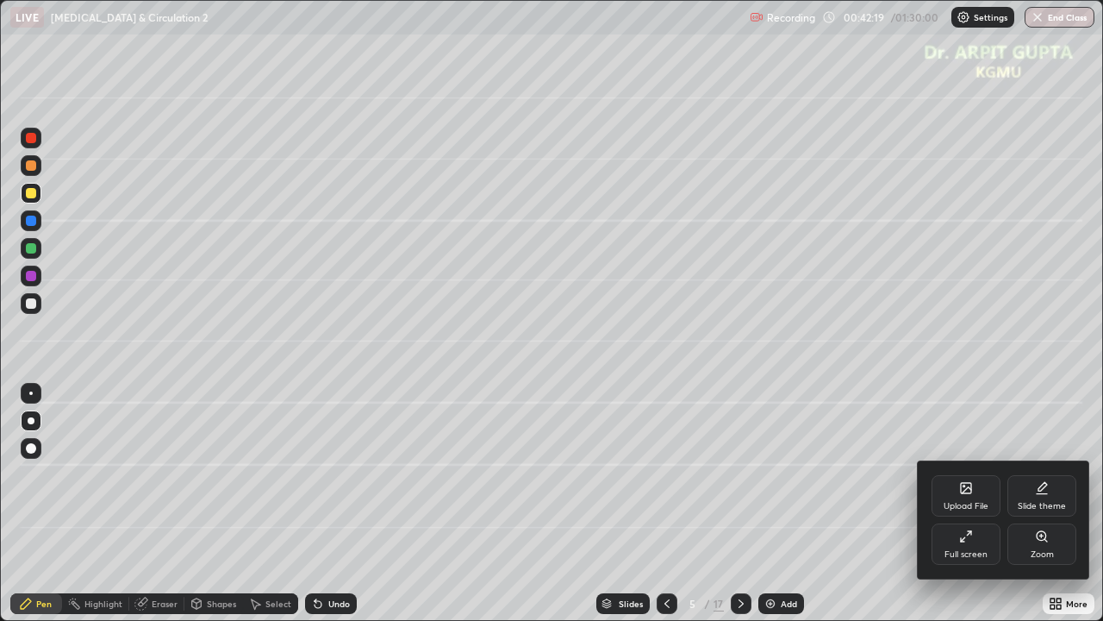
click at [961, 503] on div "Full screen" at bounding box center [966, 543] width 69 height 41
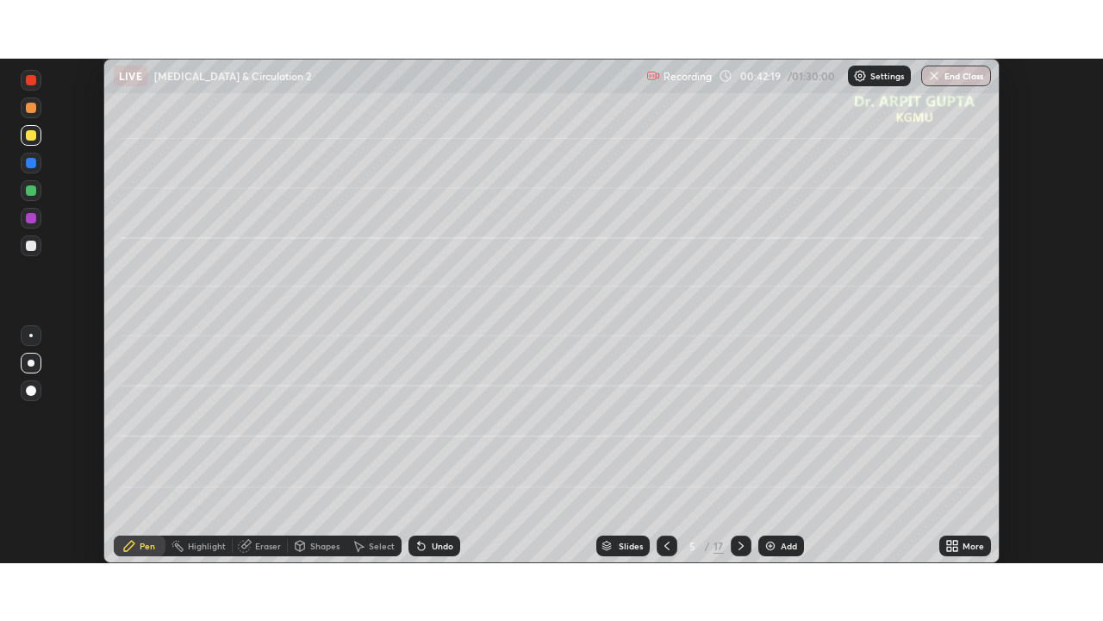
scroll to position [85696, 85097]
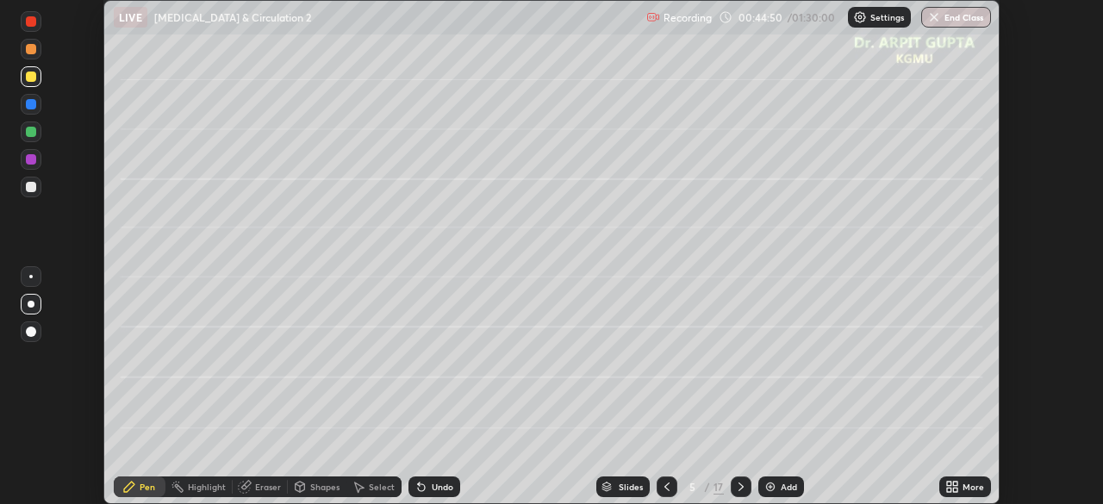
click at [955, 489] on icon at bounding box center [955, 490] width 4 height 4
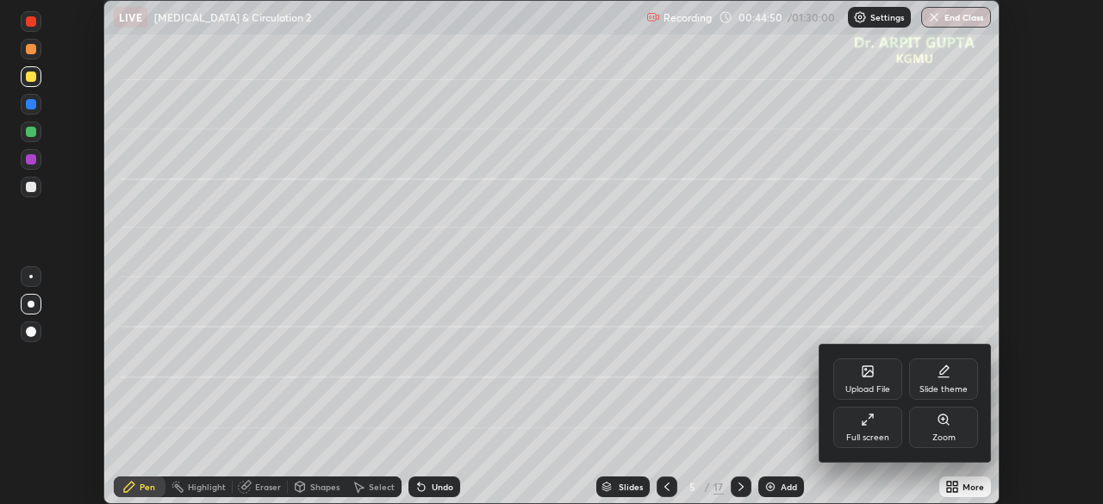
click at [866, 436] on div "Full screen" at bounding box center [867, 438] width 43 height 9
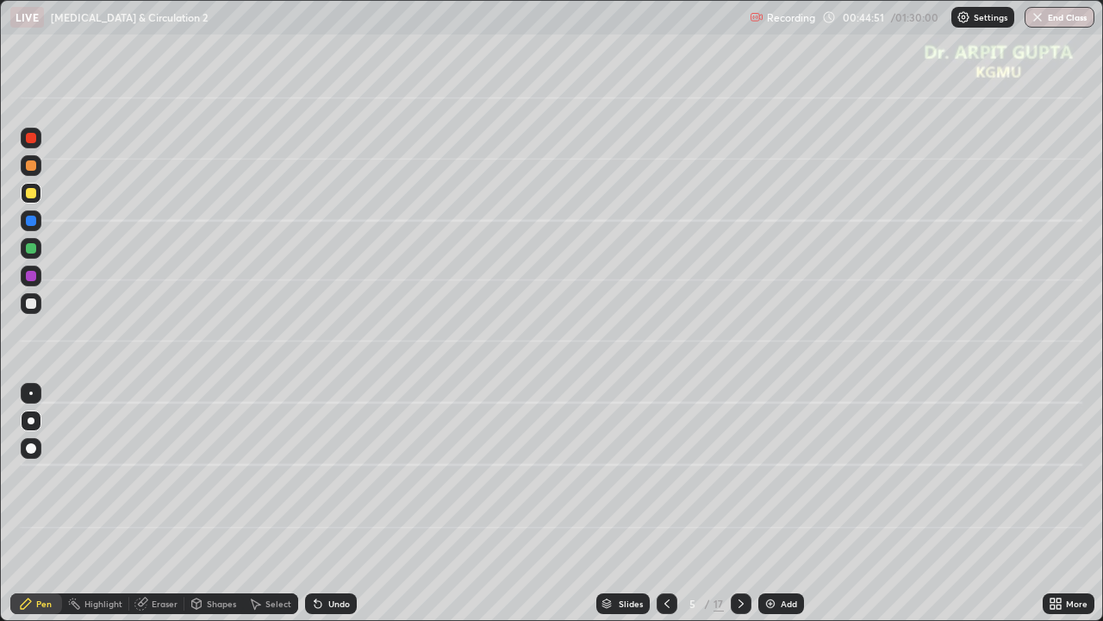
scroll to position [621, 1103]
click at [742, 503] on icon at bounding box center [741, 604] width 14 height 14
click at [31, 165] on div at bounding box center [31, 165] width 10 height 10
click at [330, 503] on div "Undo" at bounding box center [331, 603] width 52 height 21
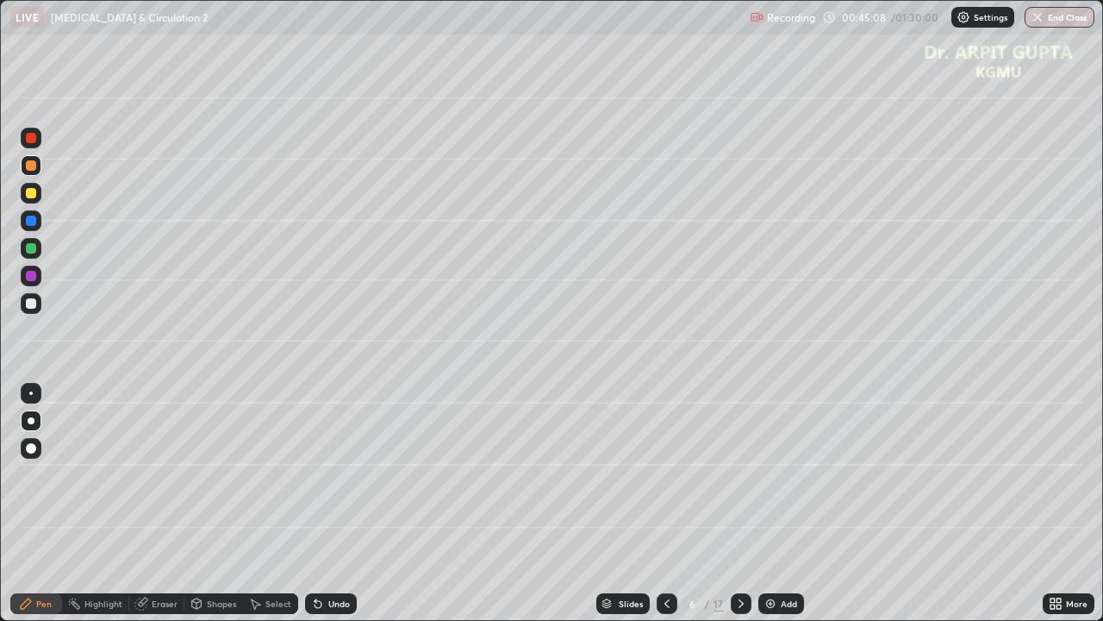
click at [328, 503] on div "Undo" at bounding box center [339, 603] width 22 height 9
click at [31, 166] on div at bounding box center [31, 165] width 10 height 10
click at [37, 447] on div at bounding box center [31, 448] width 21 height 21
click at [39, 418] on div at bounding box center [31, 420] width 21 height 21
click at [30, 305] on div at bounding box center [31, 303] width 10 height 10
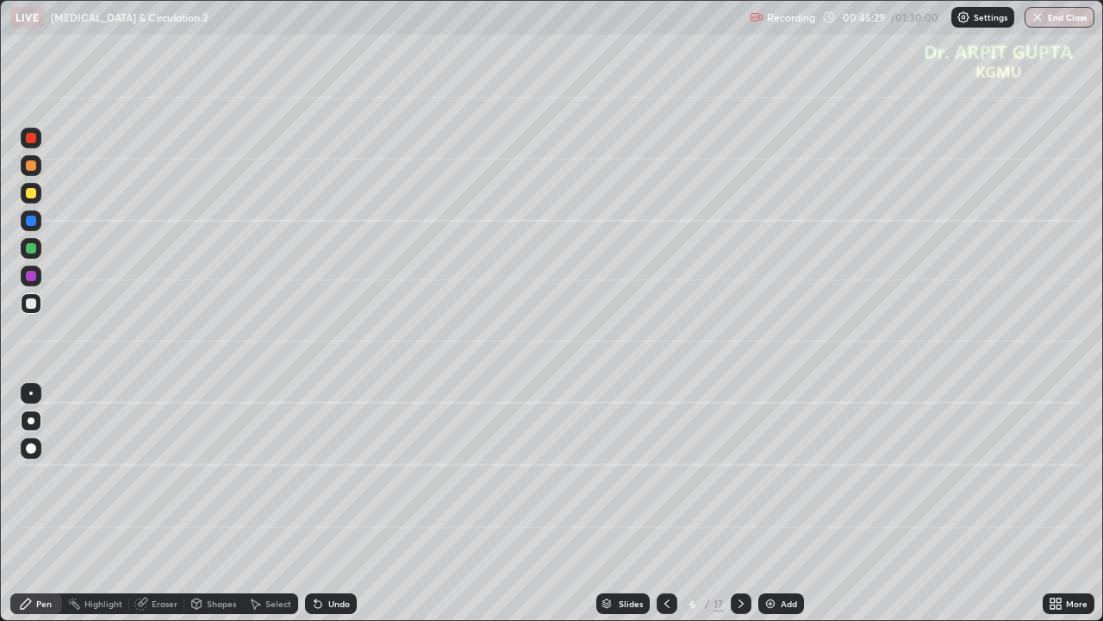
click at [29, 276] on div at bounding box center [31, 276] width 10 height 10
click at [24, 303] on div at bounding box center [31, 303] width 21 height 21
click at [35, 251] on div at bounding box center [31, 248] width 10 height 10
click at [34, 169] on div at bounding box center [31, 165] width 10 height 10
click at [331, 503] on div "Undo" at bounding box center [331, 603] width 52 height 21
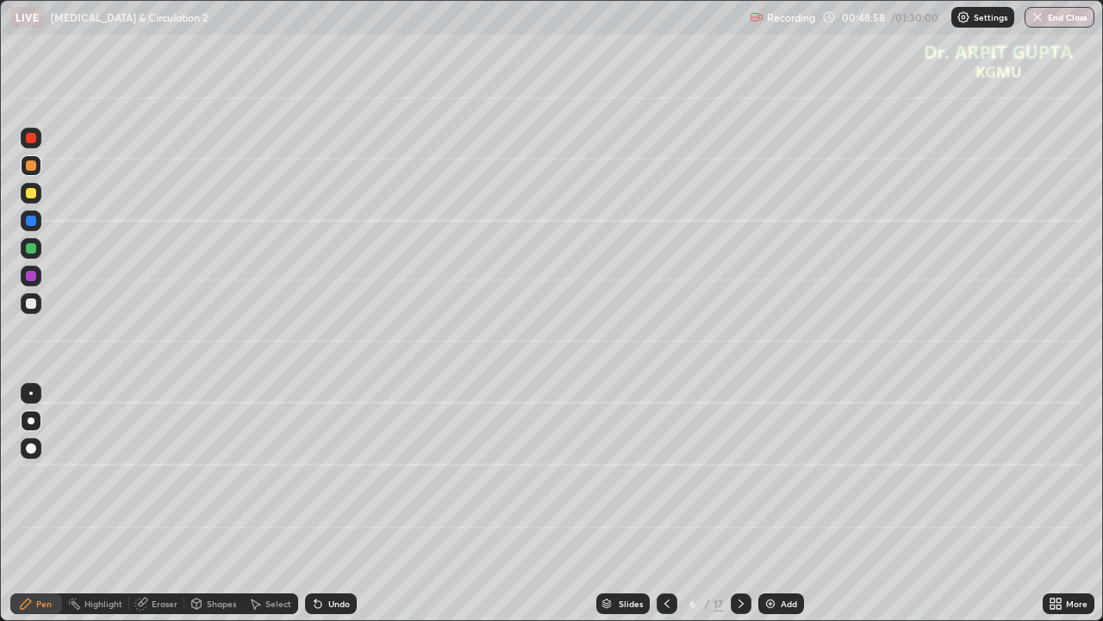
click at [28, 193] on div at bounding box center [31, 193] width 10 height 10
click at [734, 503] on icon at bounding box center [741, 604] width 14 height 14
click at [34, 277] on div at bounding box center [31, 276] width 10 height 10
click at [207, 503] on div "Shapes" at bounding box center [213, 603] width 59 height 21
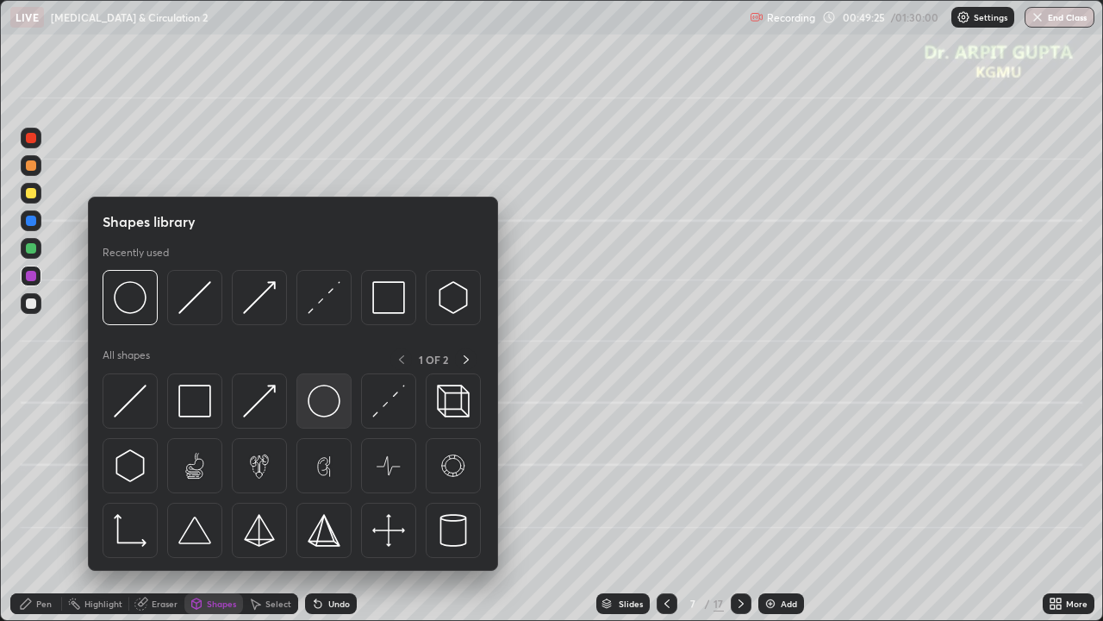
click at [326, 409] on img at bounding box center [324, 400] width 33 height 33
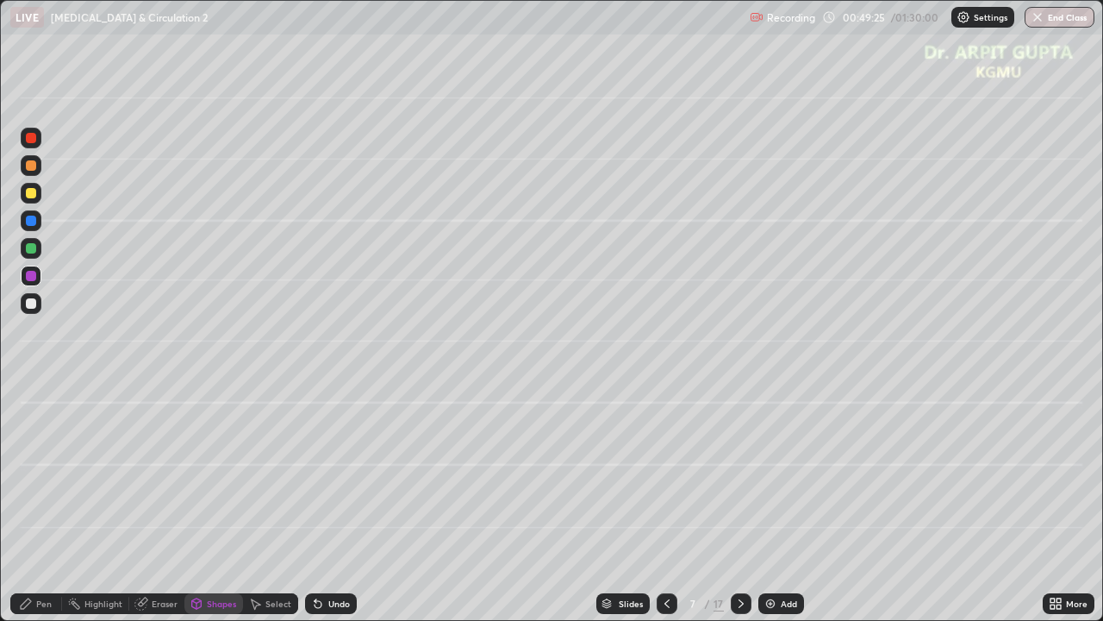
click at [29, 307] on div at bounding box center [31, 303] width 10 height 10
click at [35, 194] on div at bounding box center [31, 193] width 10 height 10
click at [337, 503] on div "Undo" at bounding box center [339, 603] width 22 height 9
click at [29, 304] on div at bounding box center [31, 303] width 10 height 10
click at [43, 503] on div "Pen" at bounding box center [44, 603] width 16 height 9
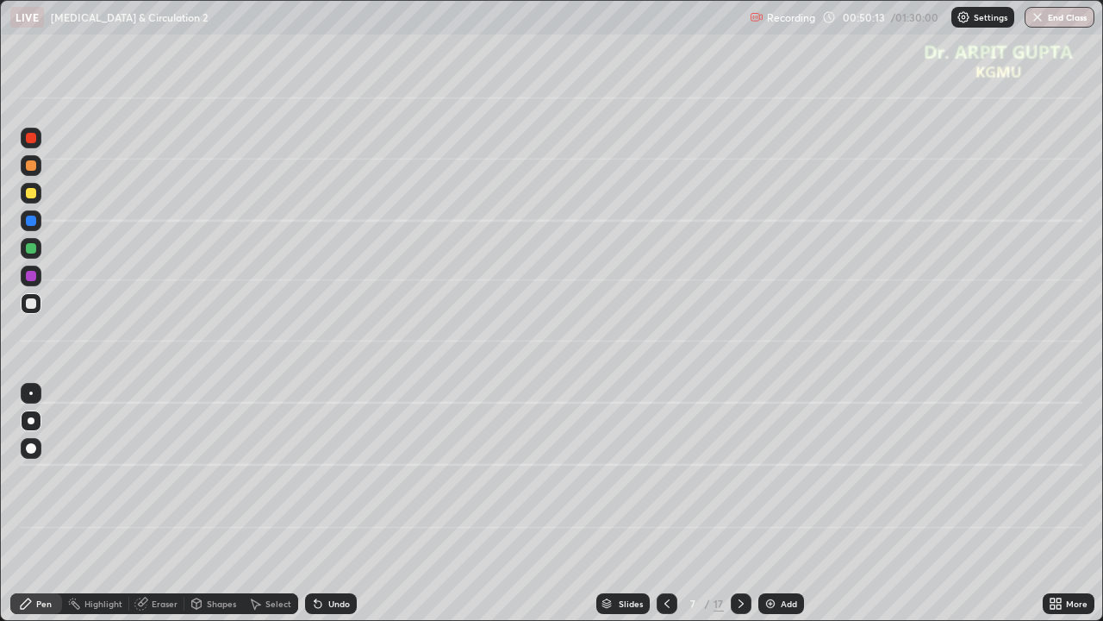
click at [327, 503] on div "Undo" at bounding box center [331, 603] width 52 height 21
click at [331, 503] on div "Undo" at bounding box center [339, 603] width 22 height 9
click at [332, 503] on div "Undo" at bounding box center [339, 603] width 22 height 9
click at [334, 503] on div "Undo" at bounding box center [339, 603] width 22 height 9
click at [335, 503] on div "Undo" at bounding box center [331, 603] width 52 height 21
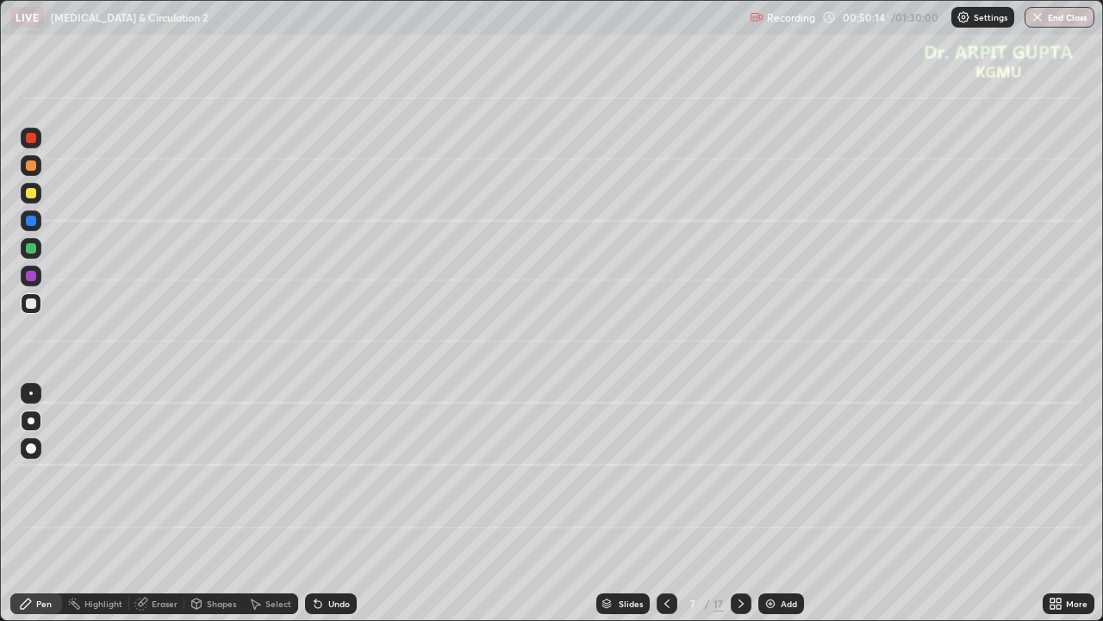
click at [328, 503] on div "Undo" at bounding box center [339, 603] width 22 height 9
click at [33, 255] on div at bounding box center [31, 248] width 21 height 21
click at [315, 503] on icon at bounding box center [318, 604] width 14 height 14
click at [320, 503] on icon at bounding box center [318, 604] width 14 height 14
click at [328, 503] on div "Undo" at bounding box center [331, 603] width 52 height 21
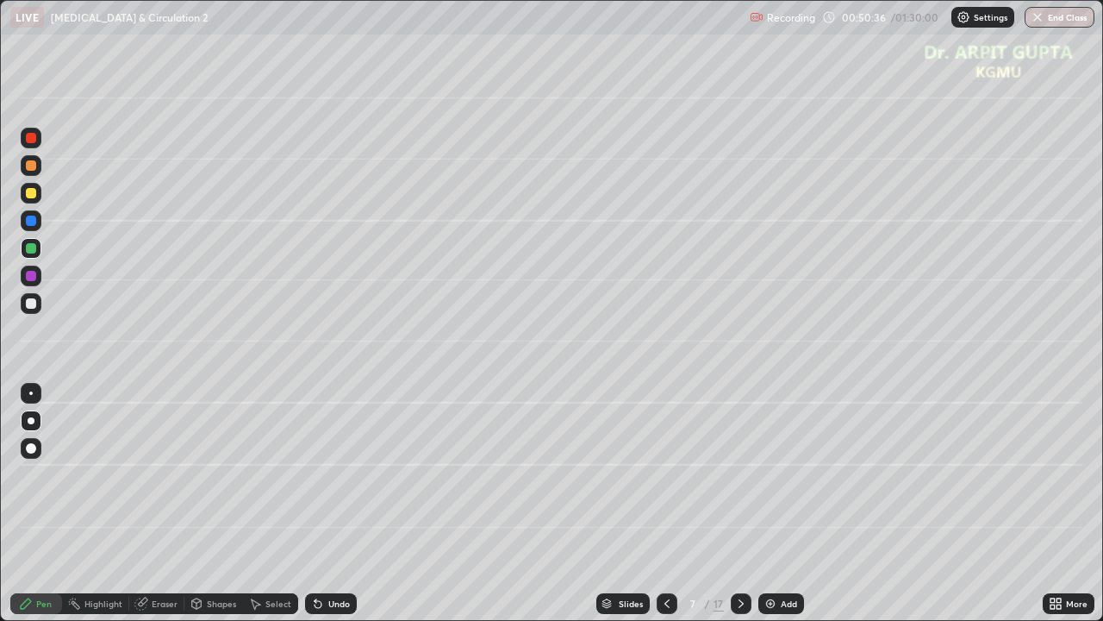
click at [332, 503] on div "Undo" at bounding box center [339, 603] width 22 height 9
click at [34, 196] on div at bounding box center [31, 193] width 10 height 10
click at [33, 173] on div at bounding box center [31, 165] width 21 height 21
click at [31, 194] on div at bounding box center [31, 193] width 10 height 10
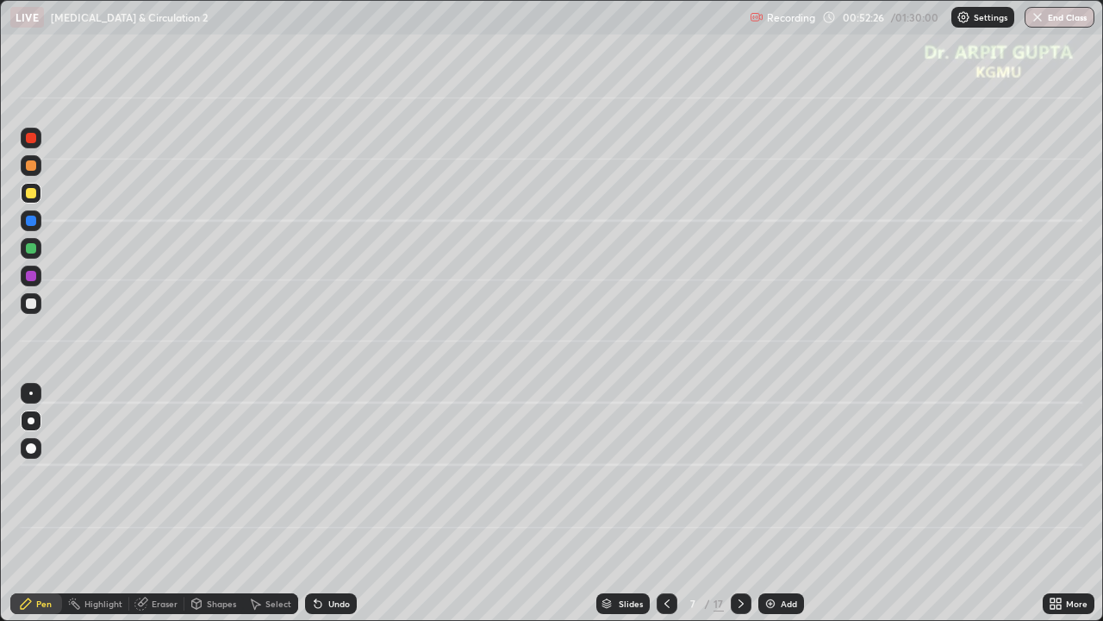
click at [31, 281] on div at bounding box center [31, 275] width 21 height 21
click at [31, 304] on div at bounding box center [31, 303] width 10 height 10
click at [209, 503] on div "Shapes" at bounding box center [221, 603] width 29 height 9
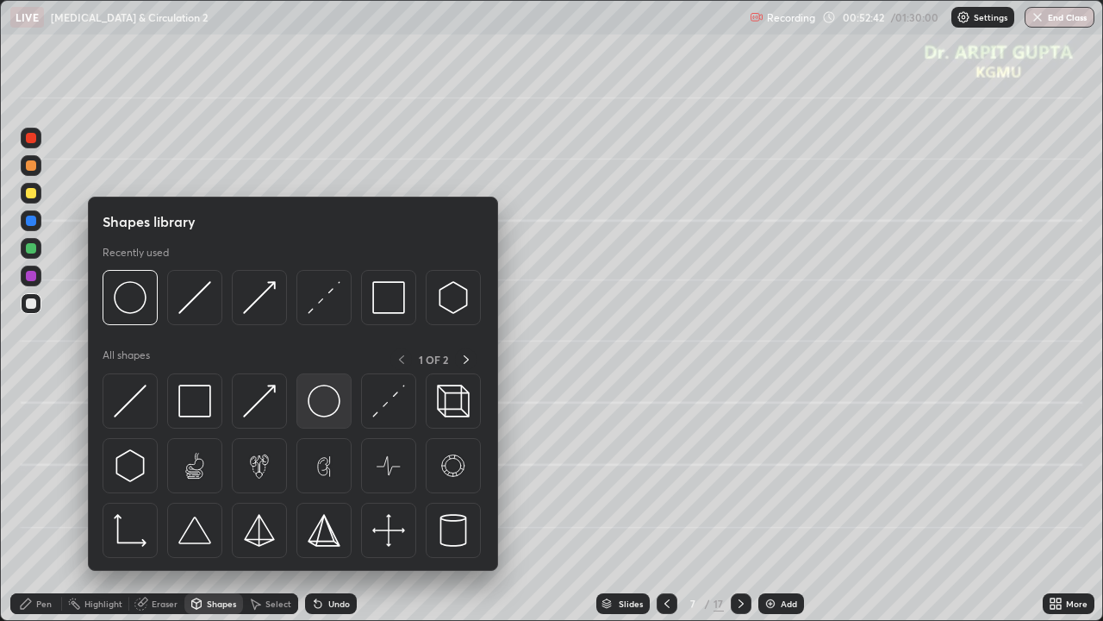
click at [319, 416] on img at bounding box center [324, 400] width 33 height 33
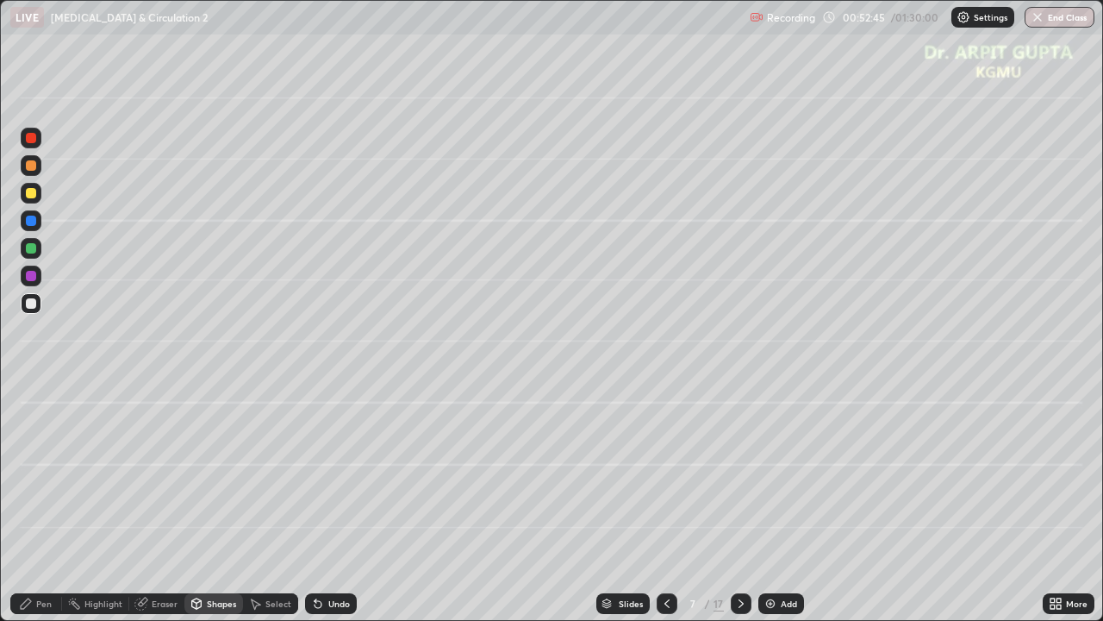
click at [280, 503] on div "Select" at bounding box center [270, 603] width 55 height 21
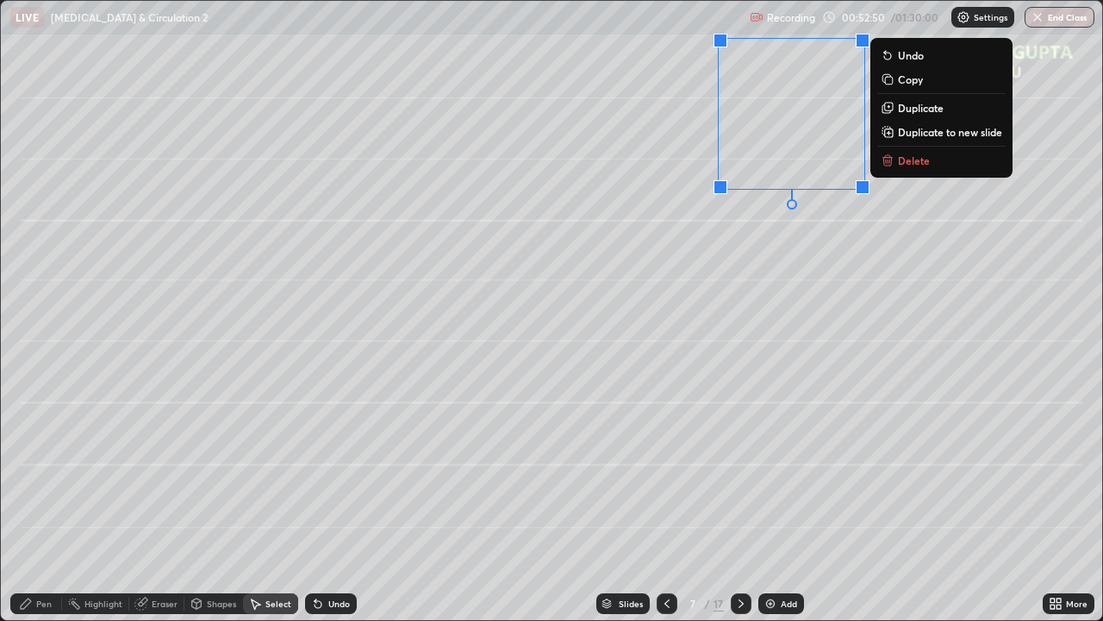
click at [700, 408] on div "0 ° Undo Copy Duplicate Duplicate to new slide Delete" at bounding box center [552, 310] width 1102 height 619
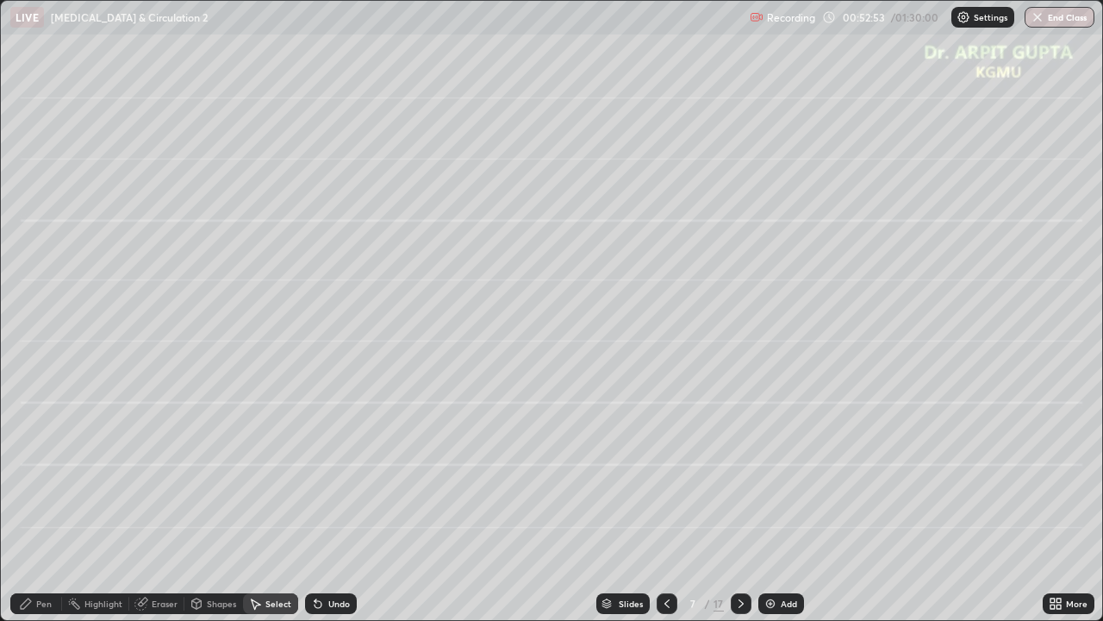
click at [228, 503] on div "Shapes" at bounding box center [221, 603] width 29 height 9
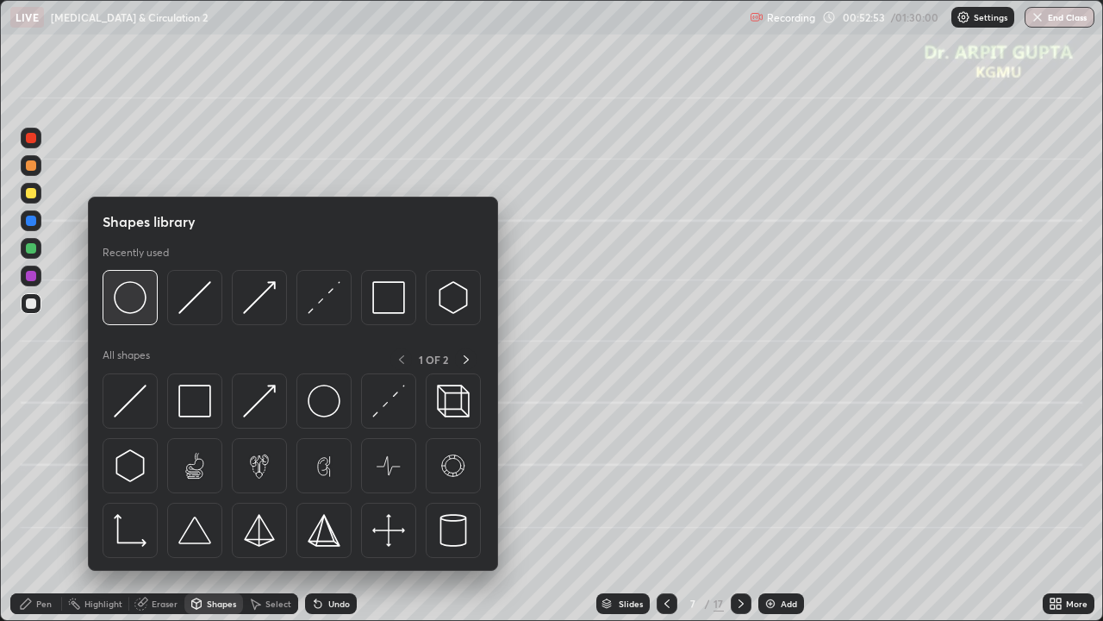
click at [143, 301] on img at bounding box center [130, 297] width 33 height 33
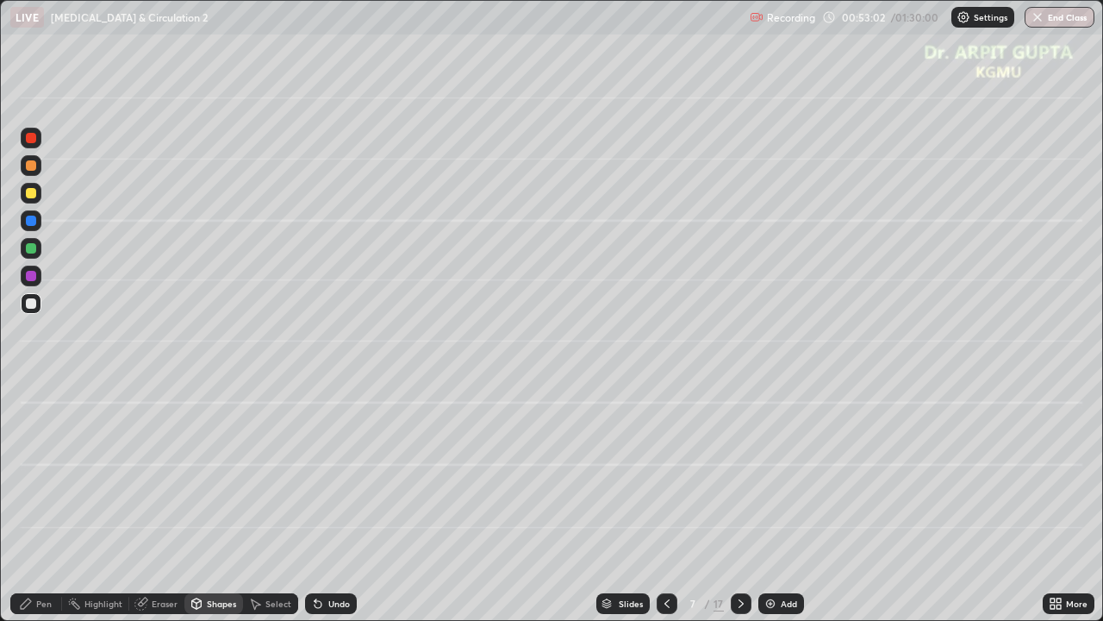
click at [28, 167] on div at bounding box center [31, 165] width 10 height 10
click at [47, 503] on div "Pen" at bounding box center [44, 603] width 16 height 9
click at [167, 503] on div "Eraser" at bounding box center [165, 603] width 26 height 9
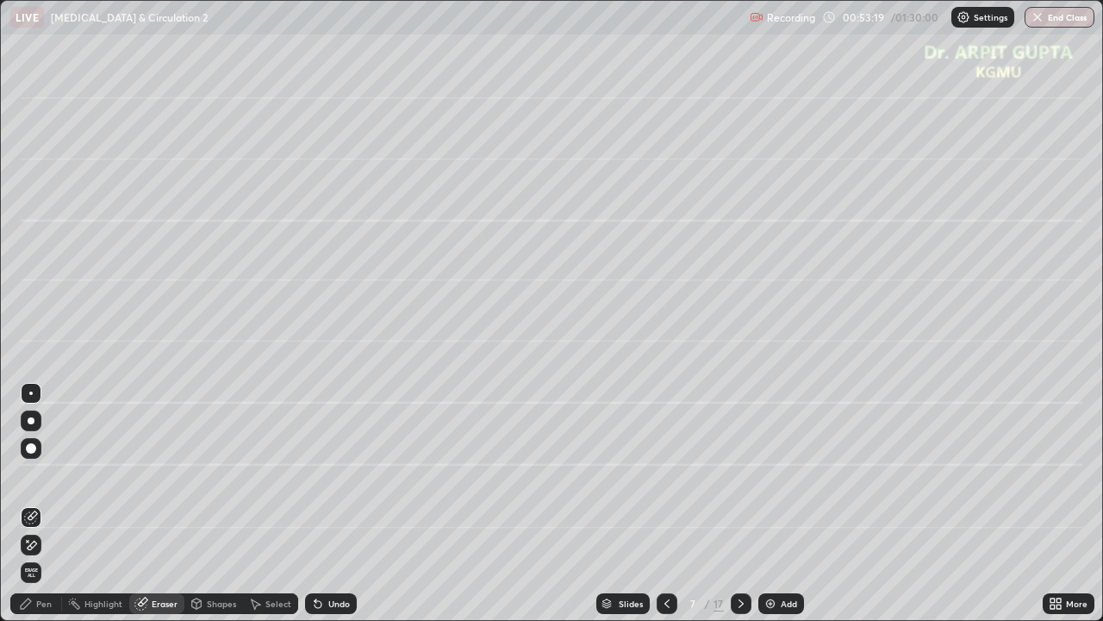
click at [48, 503] on div "Pen" at bounding box center [44, 603] width 16 height 9
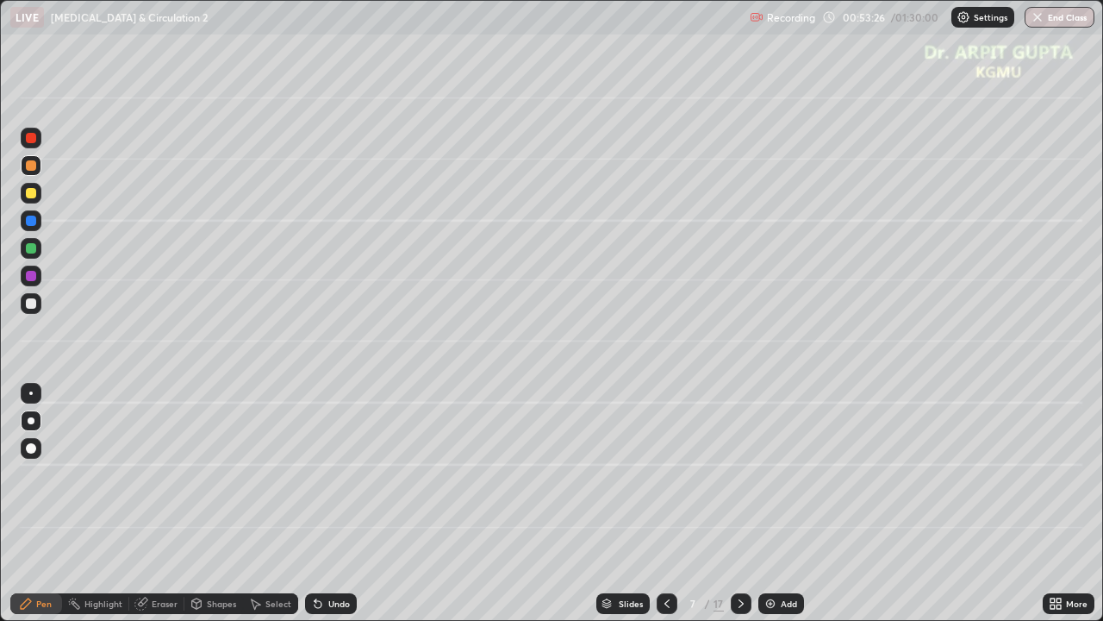
click at [33, 451] on div at bounding box center [31, 448] width 10 height 10
click at [31, 423] on div at bounding box center [31, 420] width 7 height 7
click at [315, 503] on icon at bounding box center [318, 604] width 7 height 7
click at [32, 309] on div at bounding box center [31, 303] width 21 height 21
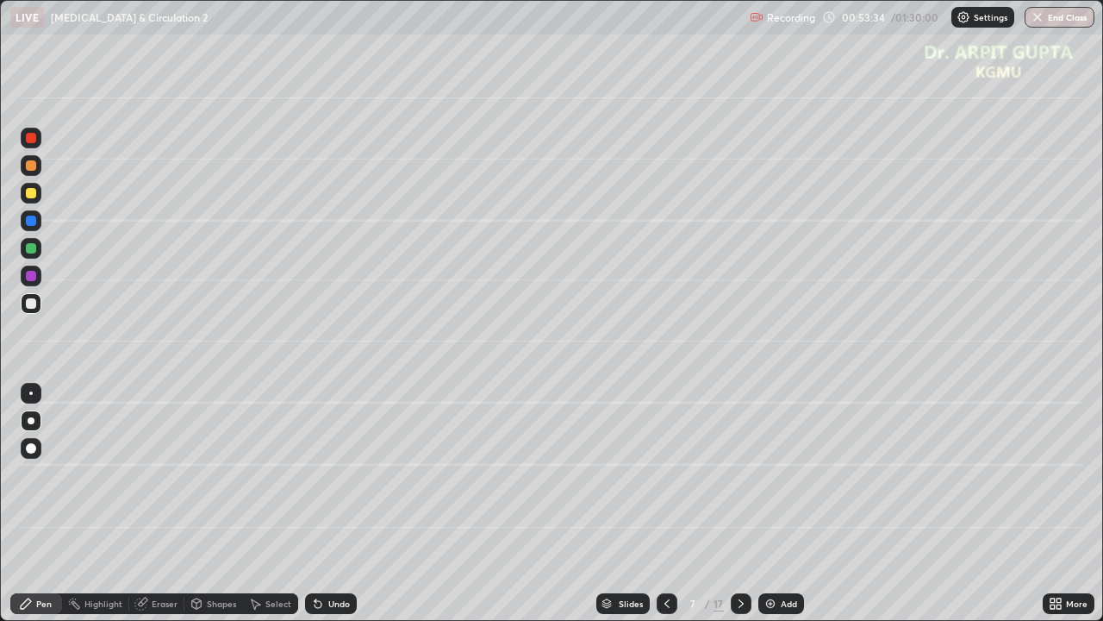
click at [314, 503] on div "Undo" at bounding box center [331, 603] width 52 height 21
click at [315, 503] on div "Undo" at bounding box center [331, 603] width 52 height 21
click at [31, 172] on div at bounding box center [31, 165] width 21 height 21
click at [30, 303] on div at bounding box center [31, 303] width 10 height 10
click at [315, 503] on icon at bounding box center [318, 604] width 14 height 14
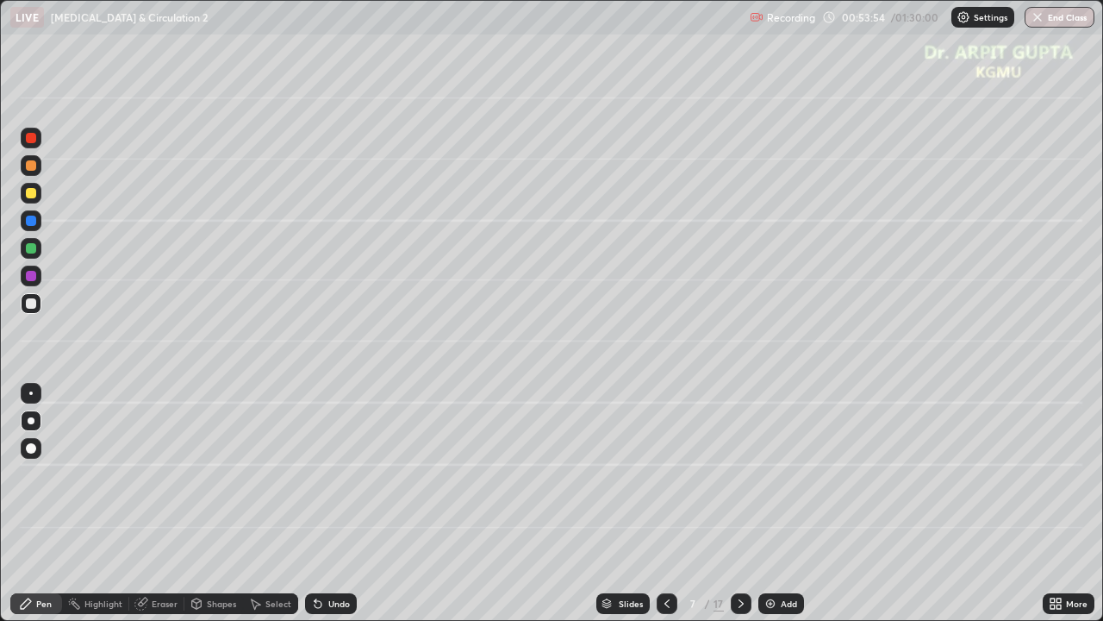
click at [311, 503] on icon at bounding box center [318, 604] width 14 height 14
click at [353, 503] on div "Undo" at bounding box center [331, 603] width 52 height 21
click at [315, 503] on icon at bounding box center [318, 604] width 7 height 7
click at [734, 503] on icon at bounding box center [741, 604] width 14 height 14
click at [34, 194] on div at bounding box center [31, 193] width 10 height 10
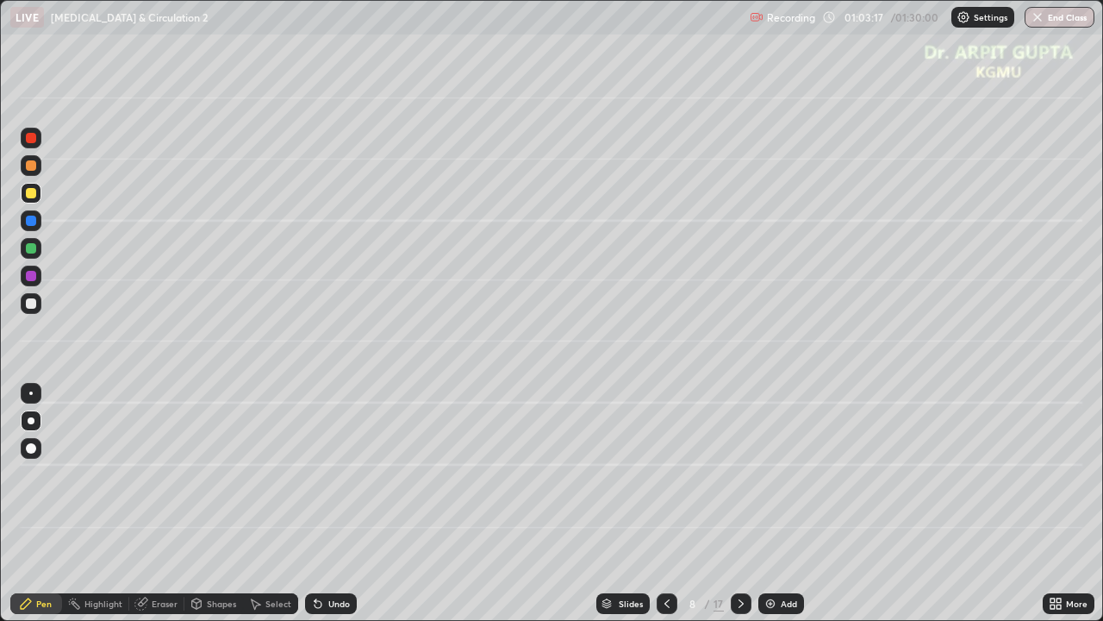
click at [30, 448] on div at bounding box center [31, 448] width 10 height 10
click at [30, 249] on div at bounding box center [31, 248] width 10 height 10
click at [34, 417] on div at bounding box center [31, 420] width 21 height 21
click at [305, 503] on div "Undo" at bounding box center [331, 603] width 52 height 21
click at [34, 191] on div at bounding box center [31, 193] width 10 height 10
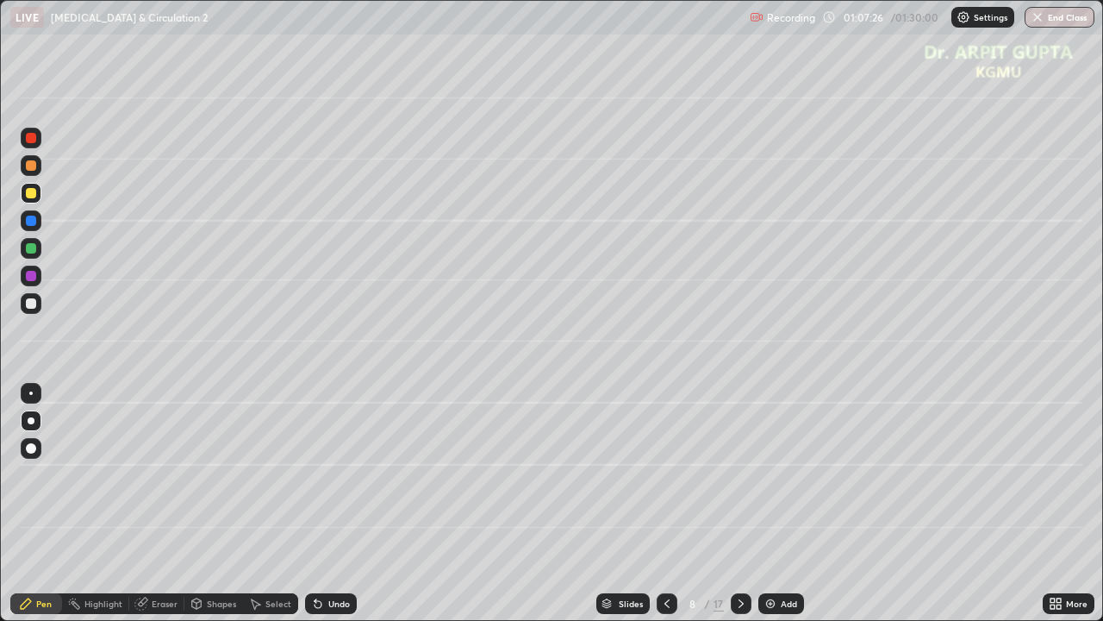
click at [34, 304] on div at bounding box center [31, 303] width 10 height 10
click at [37, 249] on div at bounding box center [31, 248] width 21 height 21
click at [37, 306] on div at bounding box center [31, 303] width 21 height 21
click at [34, 164] on div at bounding box center [31, 165] width 10 height 10
click at [740, 503] on icon at bounding box center [741, 604] width 14 height 14
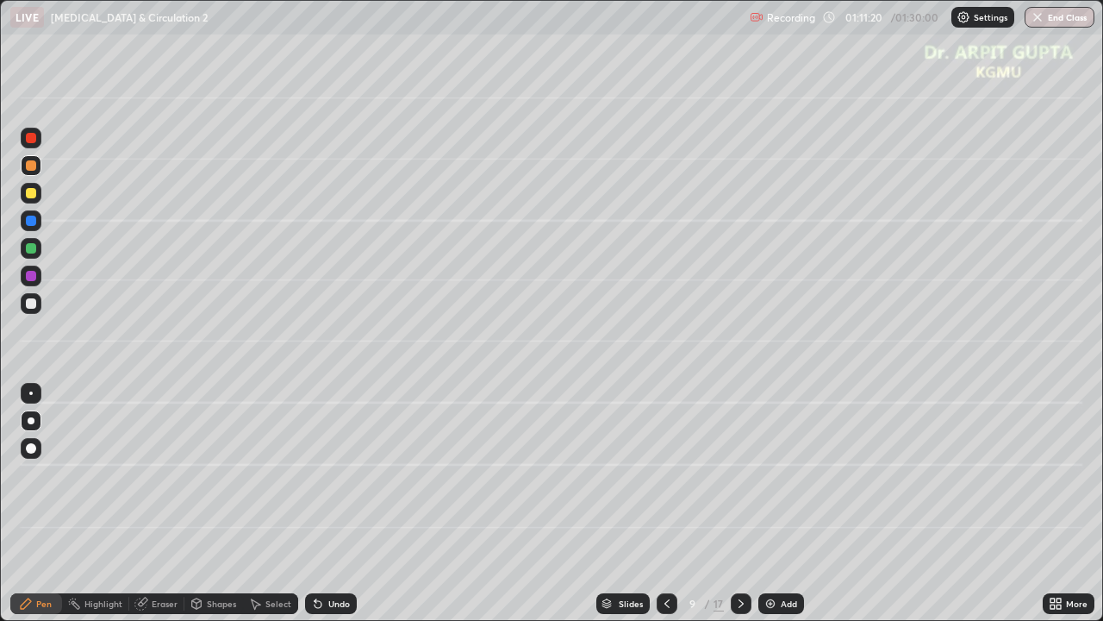
click at [1055, 14] on button "End Class" at bounding box center [1060, 17] width 70 height 21
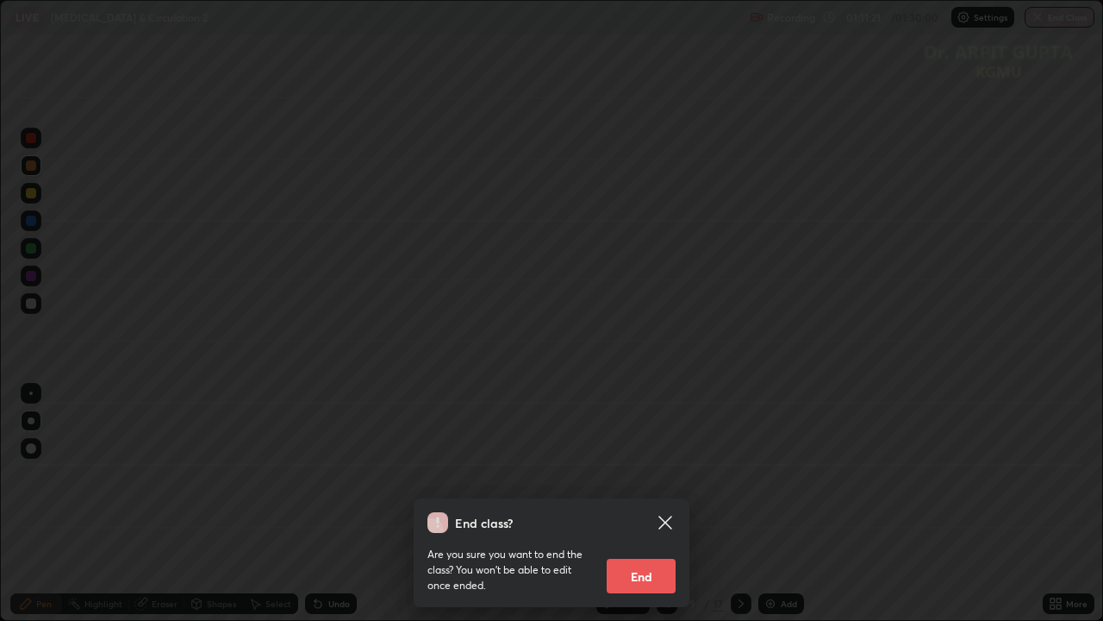
click at [659, 503] on button "End" at bounding box center [641, 576] width 69 height 34
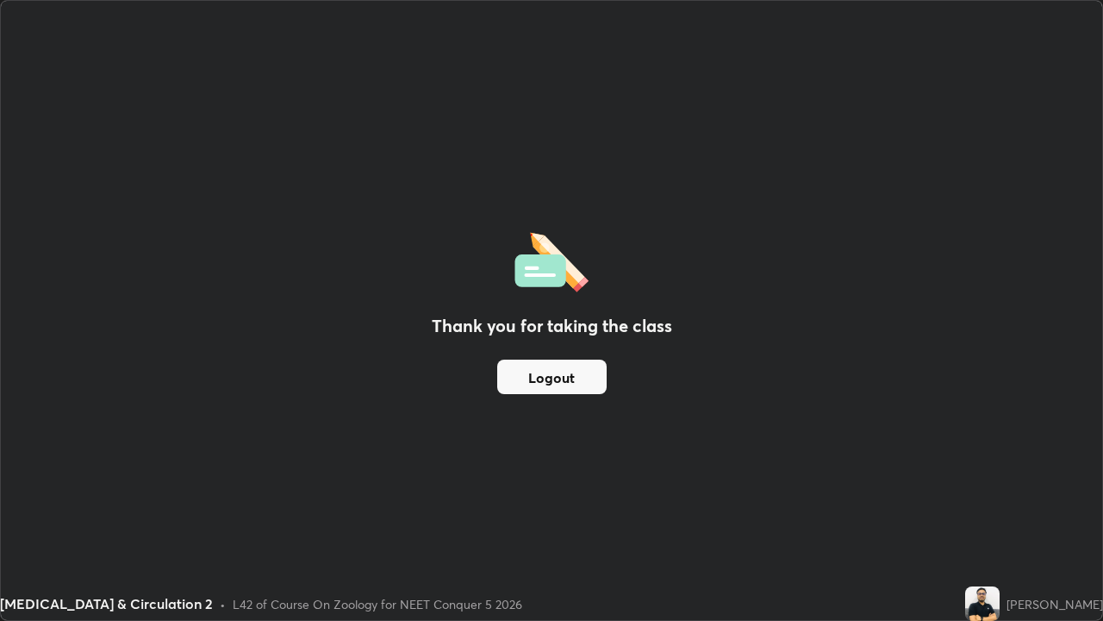
click at [551, 380] on button "Logout" at bounding box center [551, 376] width 109 height 34
